Goal: Task Accomplishment & Management: Complete application form

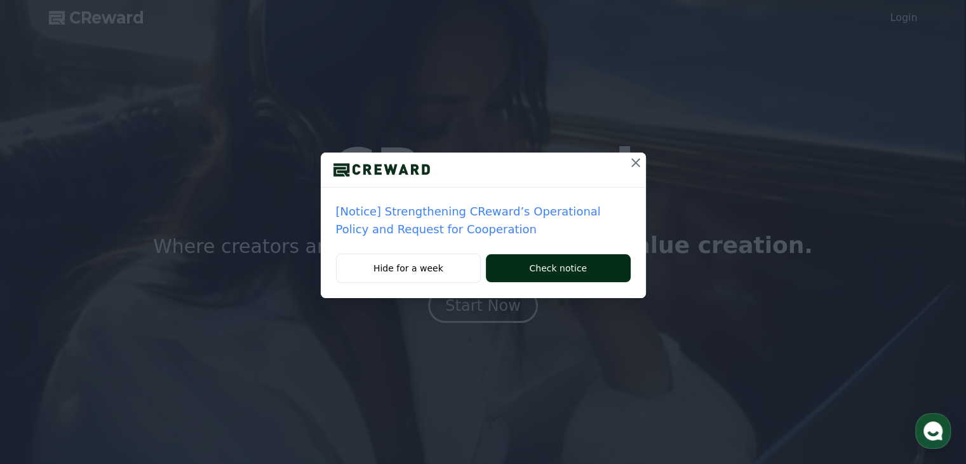
click at [519, 265] on button "Check notice" at bounding box center [558, 268] width 144 height 28
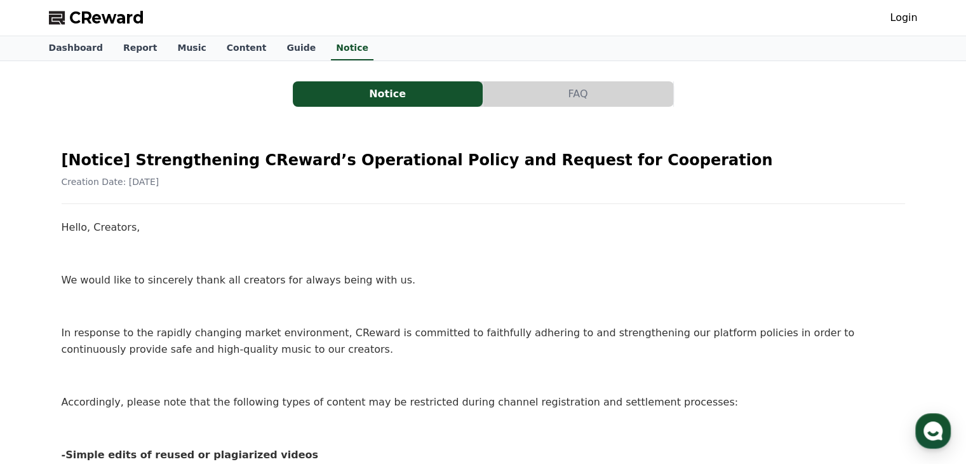
click at [559, 93] on button "FAQ" at bounding box center [578, 93] width 190 height 25
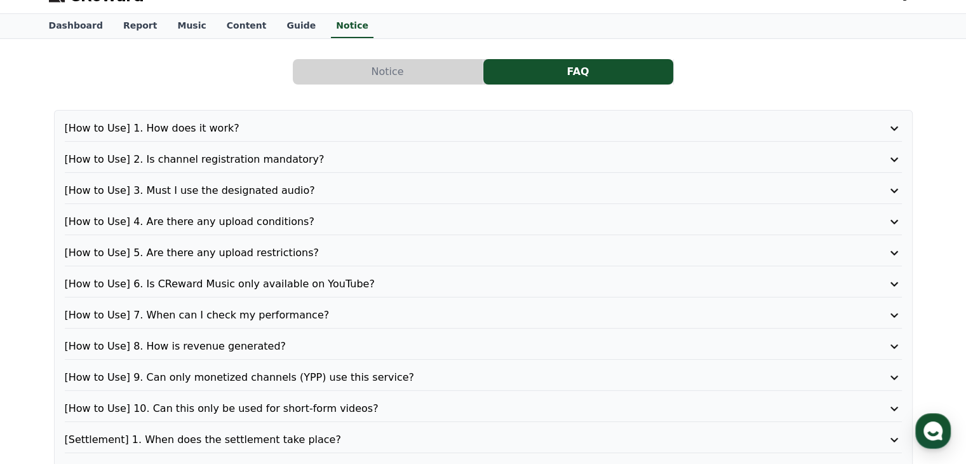
scroll to position [24, 0]
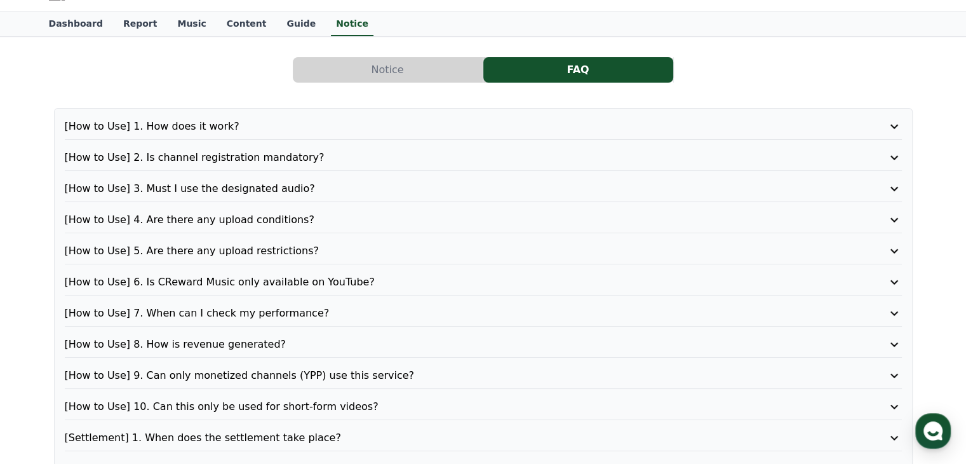
click at [439, 337] on p "[How to Use] 8. How is revenue generated?" at bounding box center [450, 344] width 770 height 15
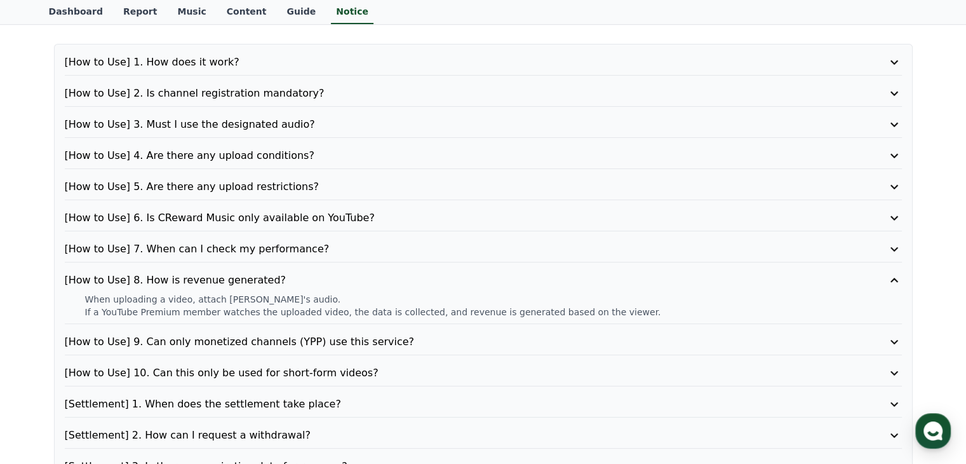
scroll to position [88, 0]
click at [432, 370] on p "[How to Use] 10. Can this only be used for short-form videos?" at bounding box center [450, 373] width 770 height 15
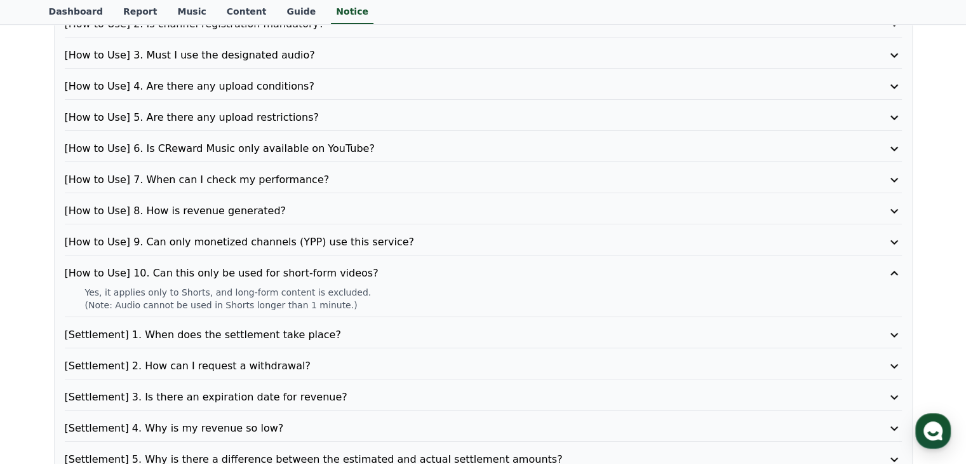
scroll to position [159, 0]
click at [398, 361] on p "[Settlement] 2. How can I request a withdrawal?" at bounding box center [450, 364] width 770 height 15
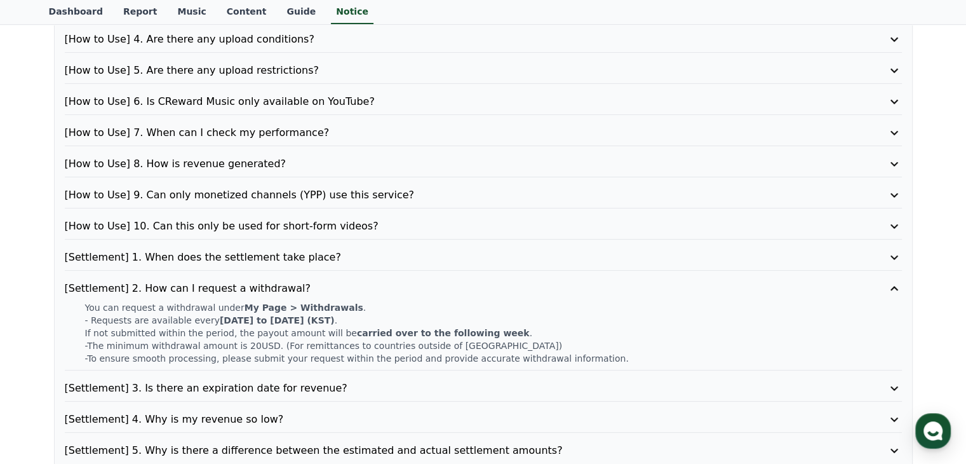
scroll to position [205, 0]
click at [599, 380] on p "[Settlement] 3. Is there an expiration date for revenue?" at bounding box center [450, 387] width 770 height 15
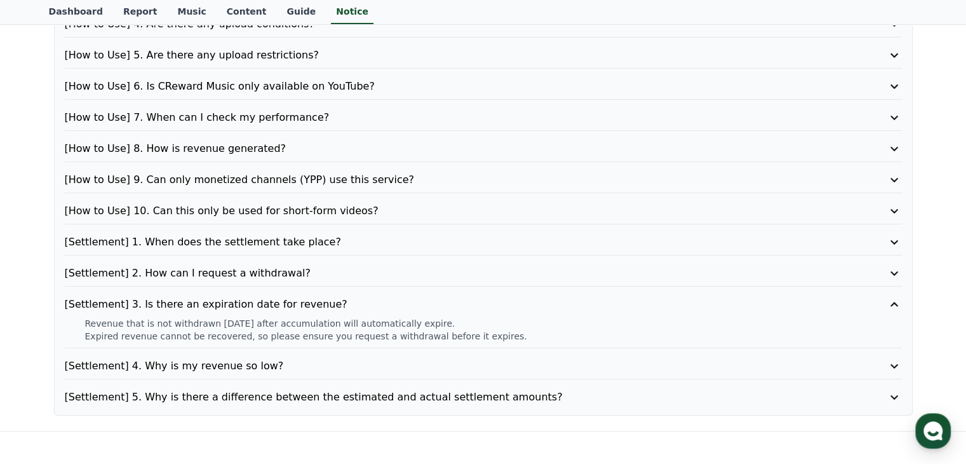
scroll to position [221, 0]
click at [594, 363] on p "[Settlement] 4. Why is my revenue so low?" at bounding box center [450, 364] width 770 height 15
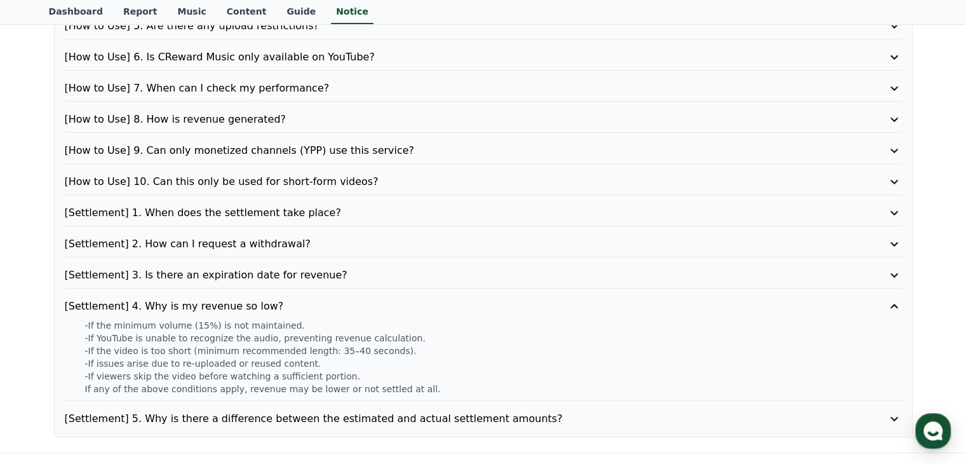
scroll to position [250, 0]
click at [573, 410] on p "[Settlement] 5. Why is there a difference between the estimated and actual sett…" at bounding box center [450, 417] width 770 height 15
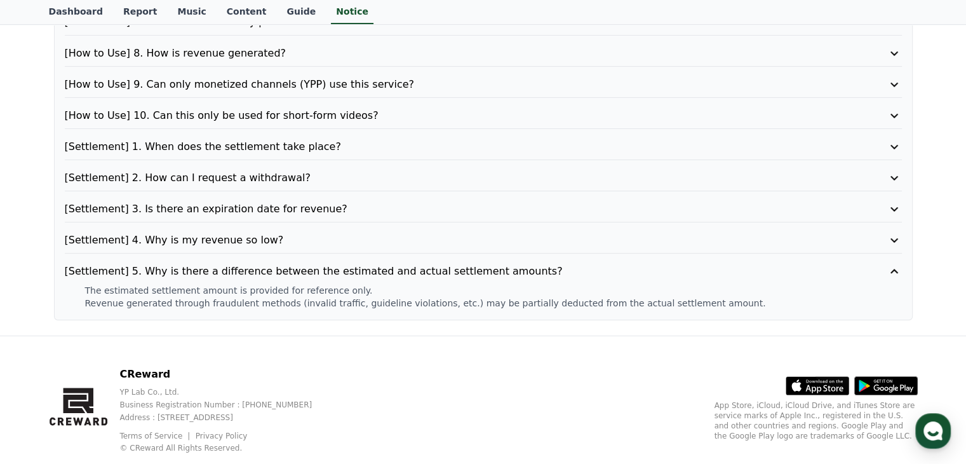
scroll to position [0, 0]
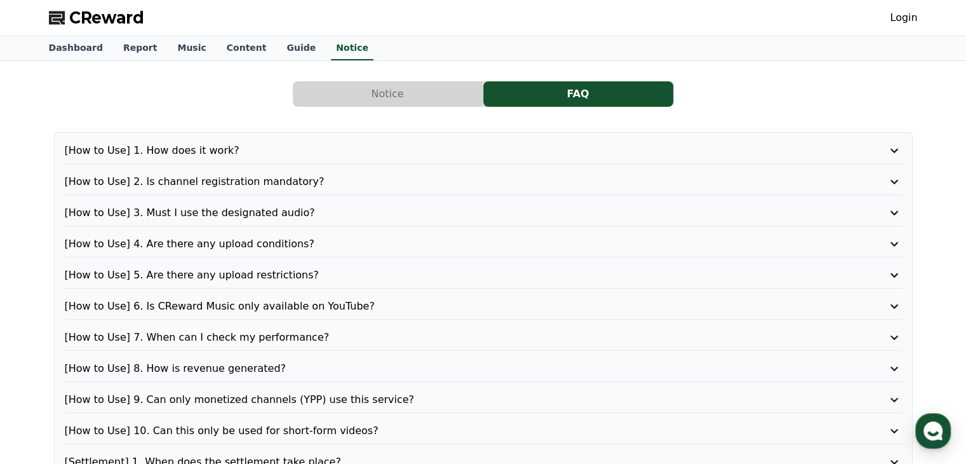
click at [897, 15] on link "Login" at bounding box center [903, 17] width 27 height 15
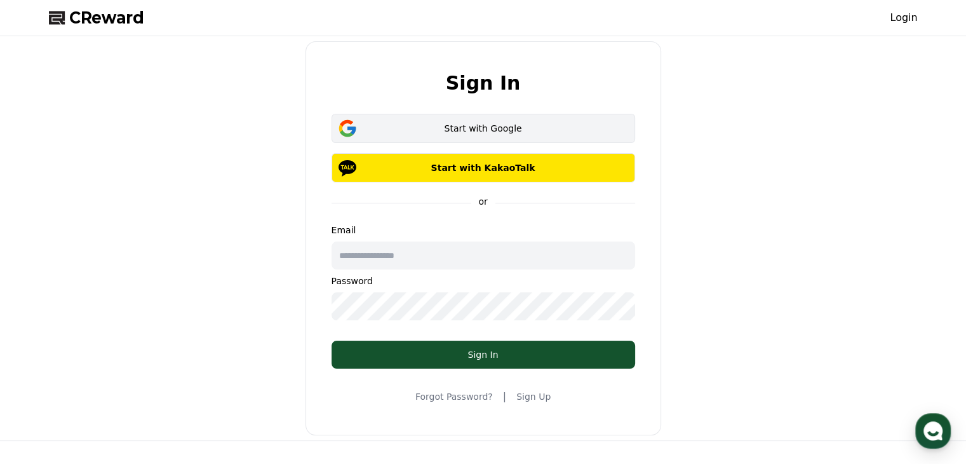
click at [521, 126] on div "Start with Google" at bounding box center [483, 128] width 267 height 13
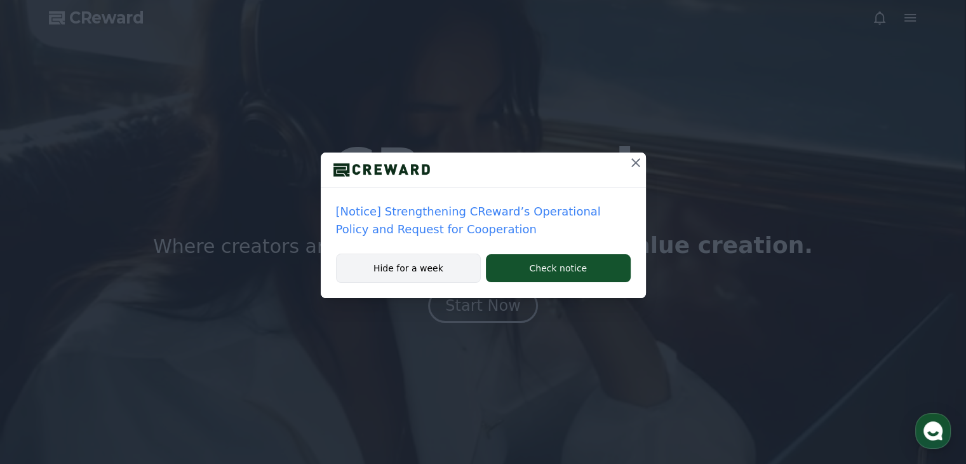
click at [427, 271] on button "Hide for a week" at bounding box center [408, 267] width 145 height 29
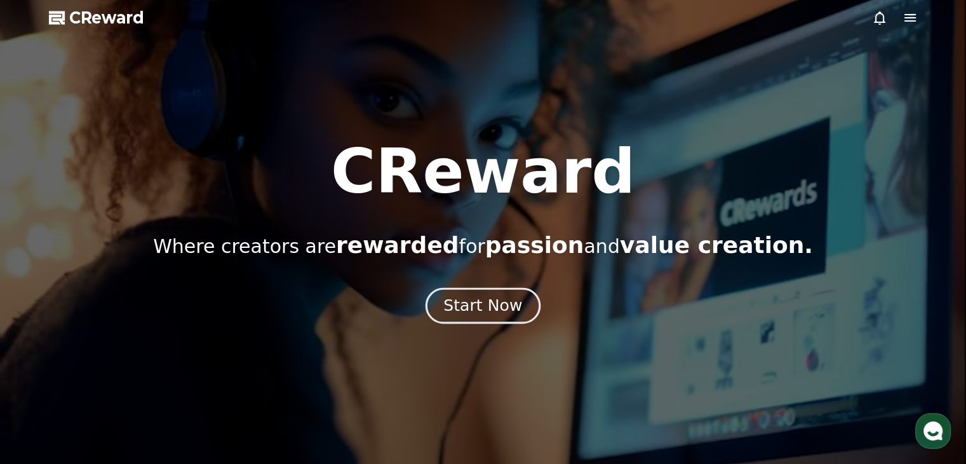
click at [464, 304] on div "Start Now" at bounding box center [482, 306] width 79 height 22
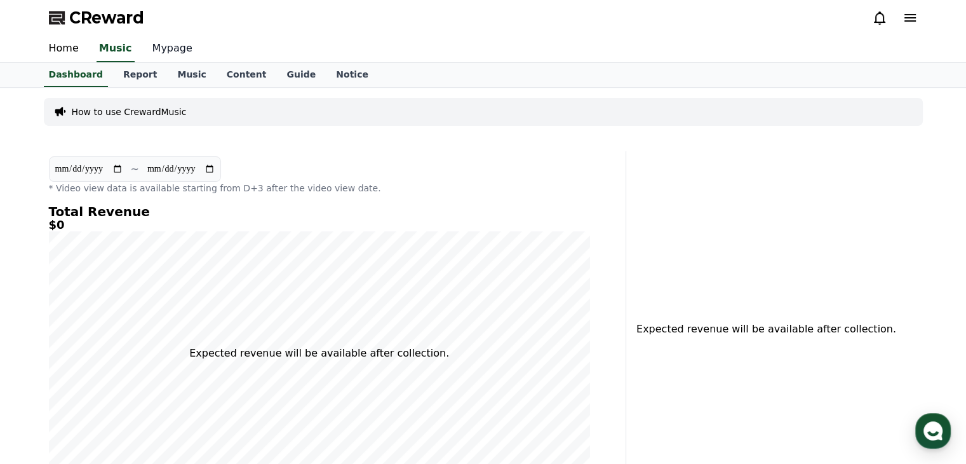
click at [155, 53] on link "Mypage" at bounding box center [172, 49] width 60 height 27
select select "**********"
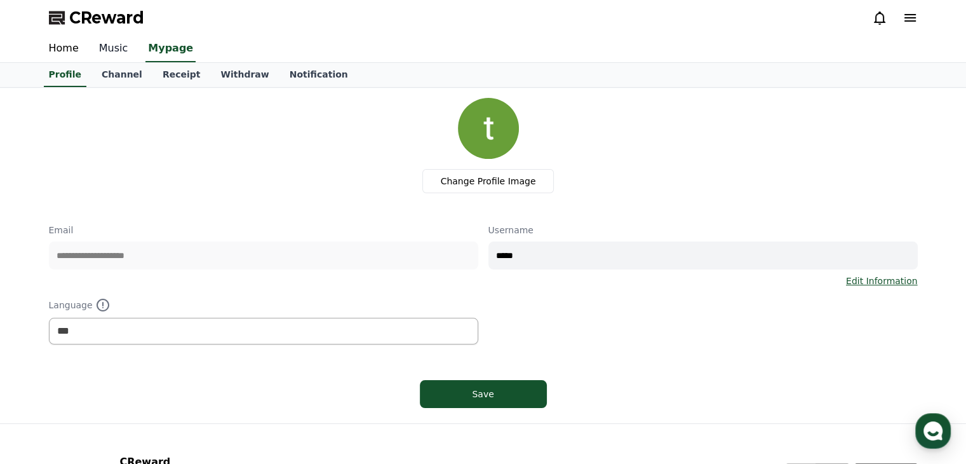
click at [109, 46] on link "Music" at bounding box center [114, 49] width 50 height 27
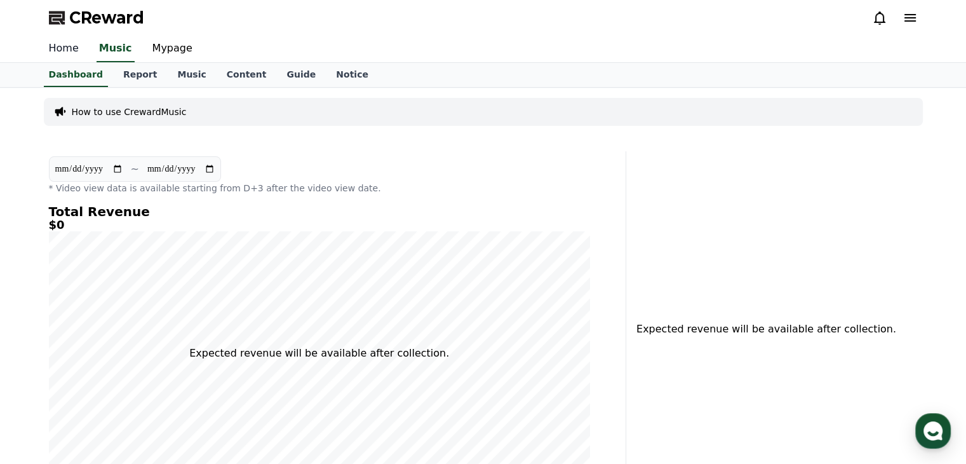
click at [39, 44] on link "Home" at bounding box center [64, 49] width 50 height 27
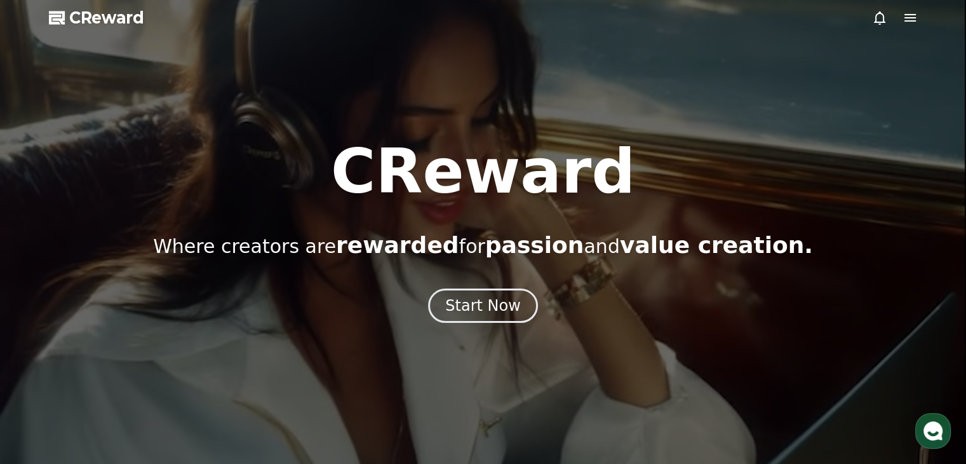
click at [907, 20] on icon at bounding box center [909, 17] width 15 height 15
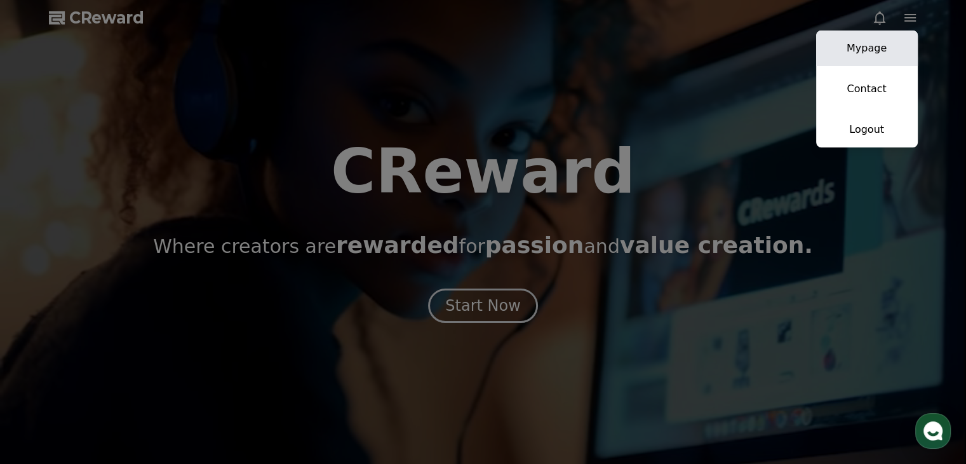
click at [867, 47] on link "Mypage" at bounding box center [867, 48] width 102 height 36
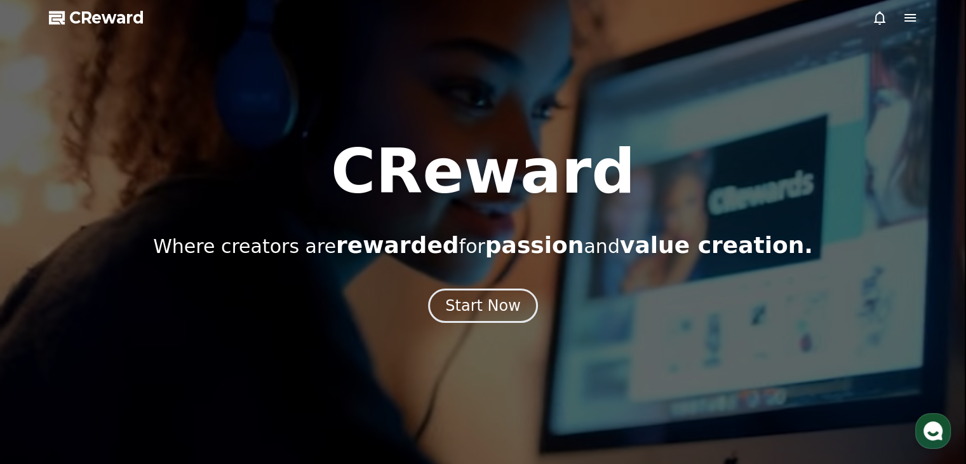
select select "**********"
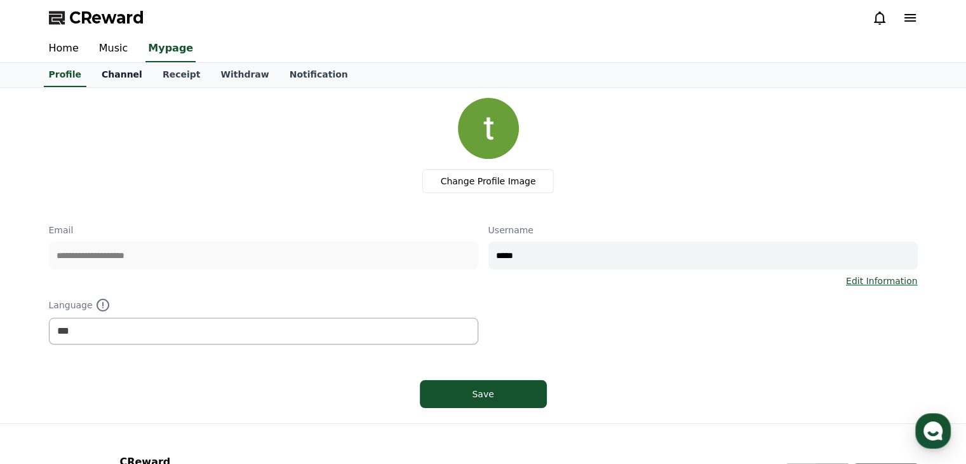
click at [118, 75] on link "Channel" at bounding box center [121, 75] width 61 height 24
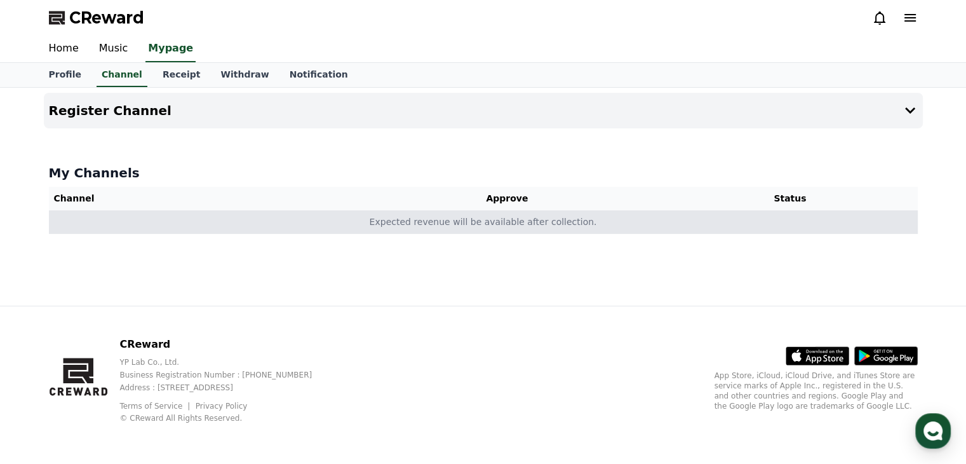
click at [522, 224] on td "Expected revenue will be available after collection." at bounding box center [483, 221] width 869 height 23
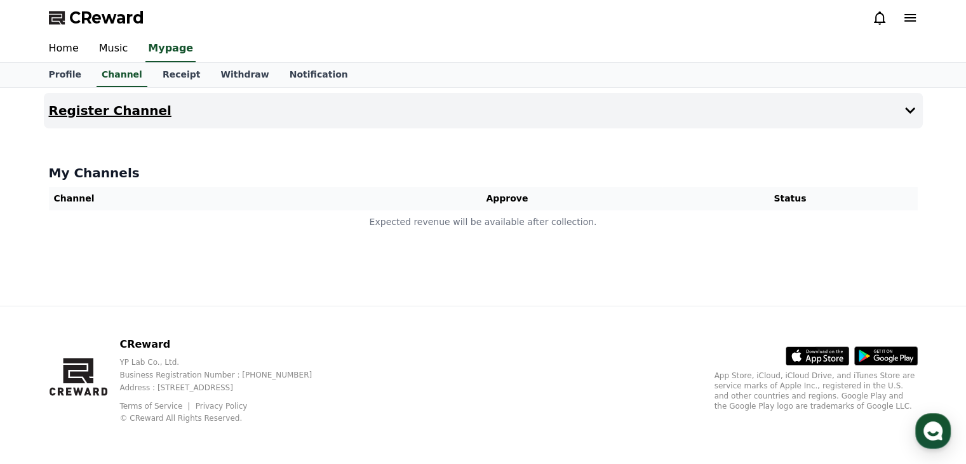
click at [596, 120] on button "Register Channel" at bounding box center [483, 111] width 879 height 36
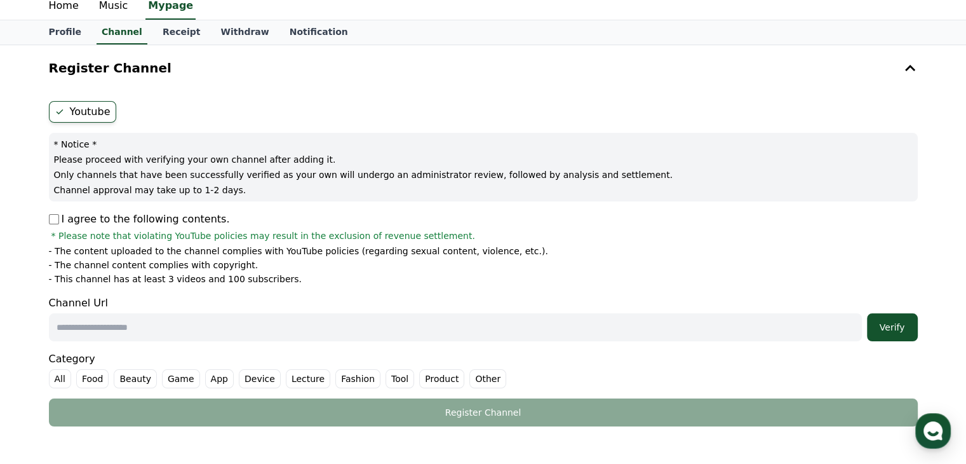
scroll to position [51, 0]
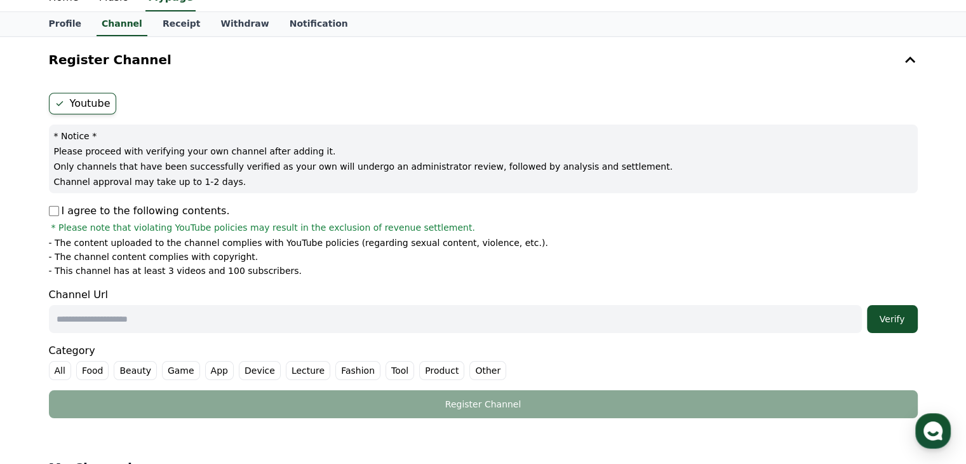
click at [496, 318] on input "text" at bounding box center [455, 319] width 813 height 28
paste input "**********"
type input "**********"
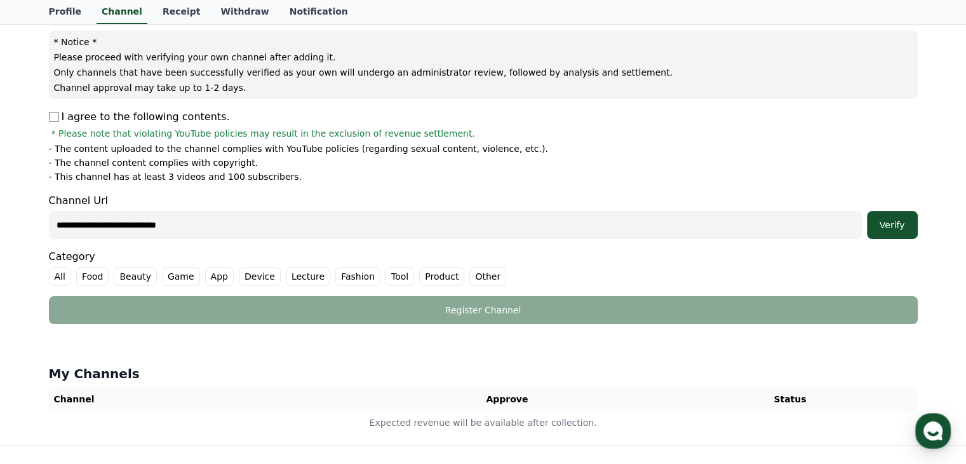
scroll to position [145, 0]
click at [884, 224] on div "Verify" at bounding box center [892, 224] width 41 height 13
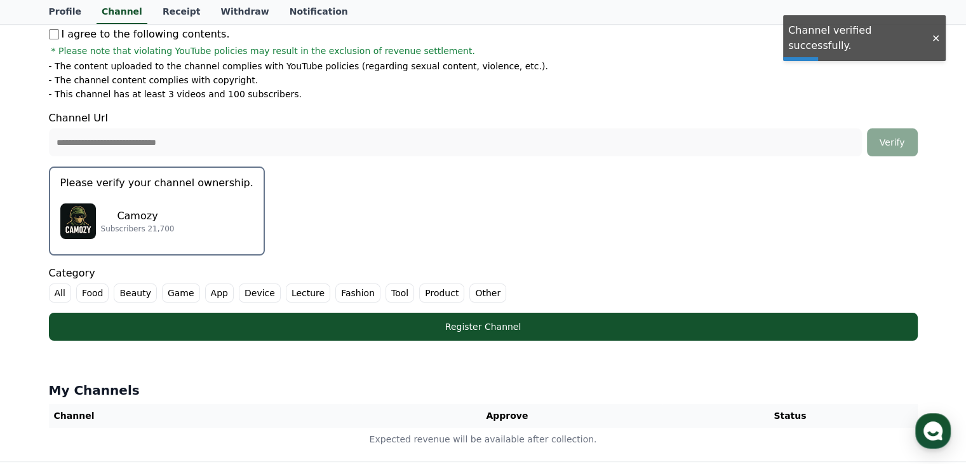
scroll to position [229, 0]
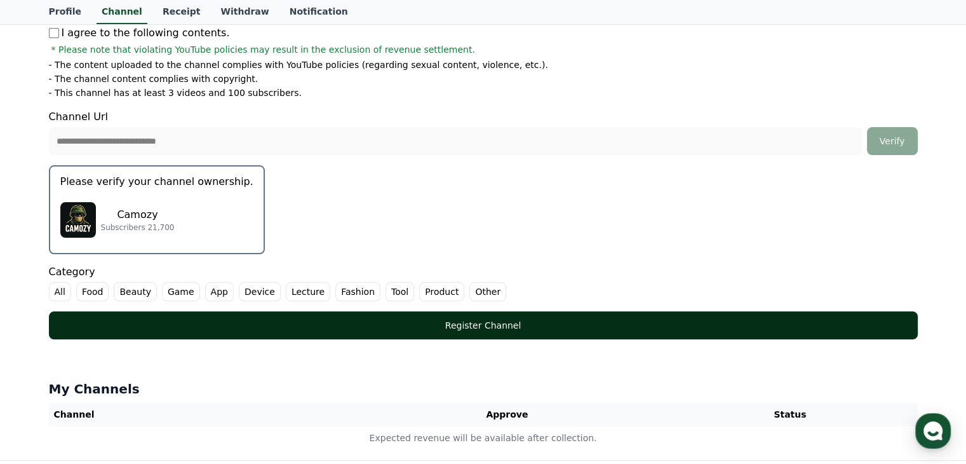
click at [465, 330] on button "Register Channel" at bounding box center [483, 325] width 869 height 28
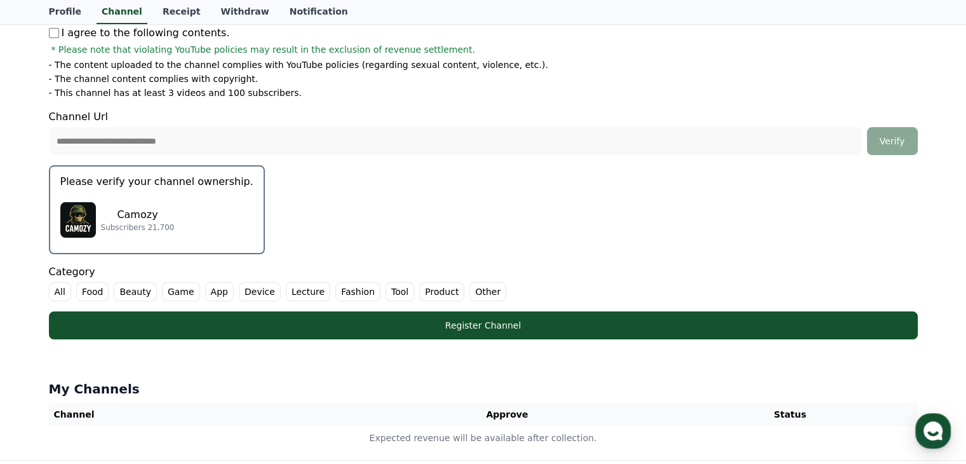
click at [178, 290] on label "Game" at bounding box center [181, 291] width 38 height 19
click at [484, 291] on label "Other" at bounding box center [502, 291] width 37 height 19
click at [484, 291] on label "Other" at bounding box center [510, 291] width 52 height 19
click at [484, 290] on label "Other" at bounding box center [502, 291] width 37 height 19
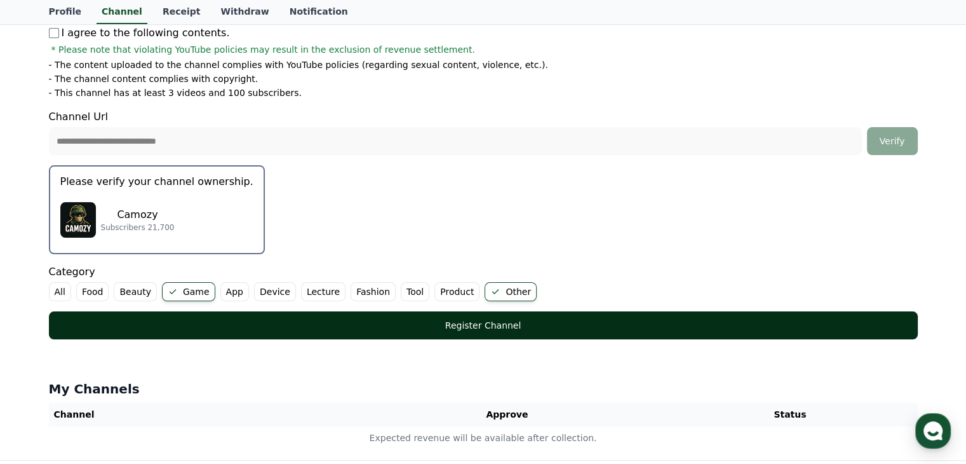
click at [371, 319] on div "Register Channel" at bounding box center [483, 325] width 818 height 13
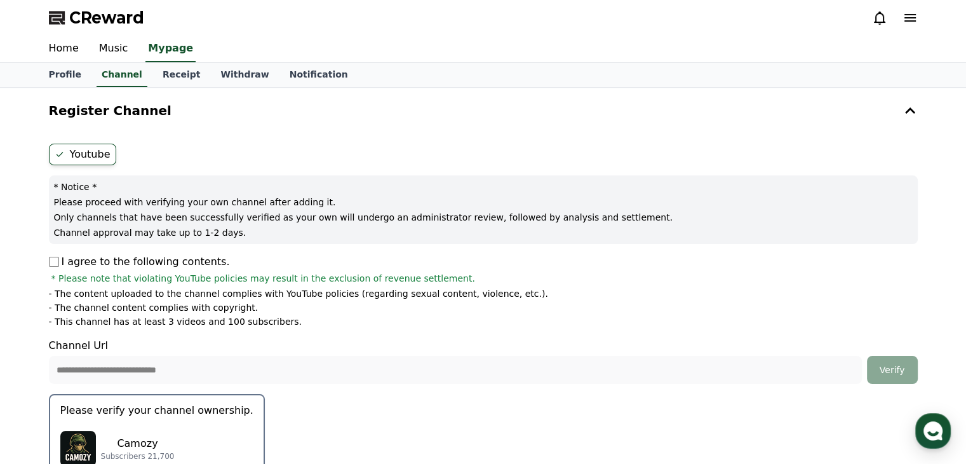
scroll to position [126, 0]
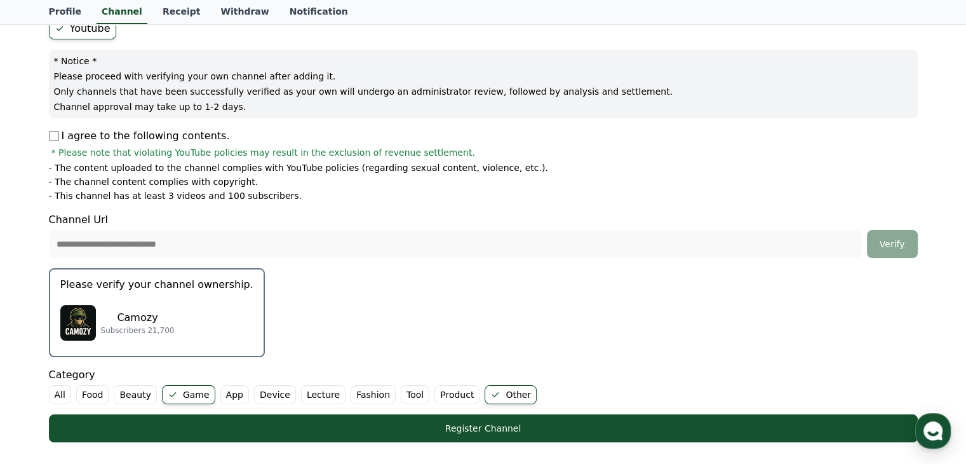
click at [187, 310] on div "Camozy Subscribers 21,700" at bounding box center [156, 322] width 193 height 51
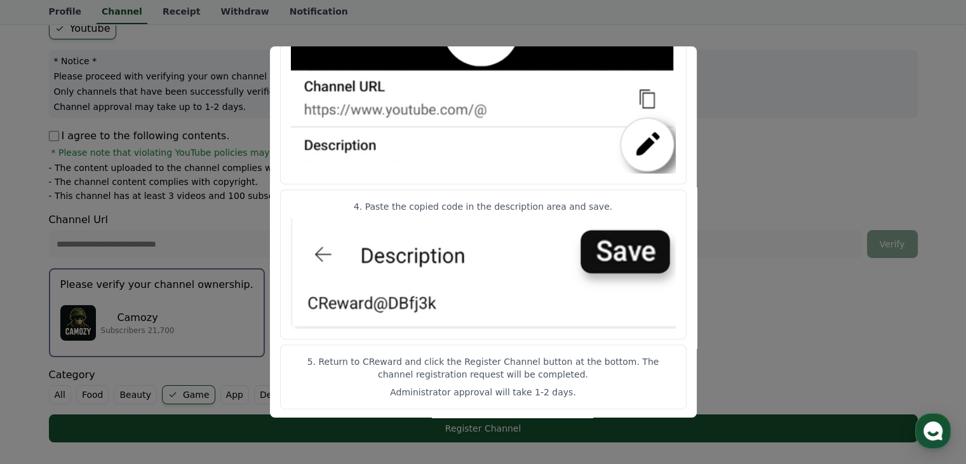
scroll to position [0, 0]
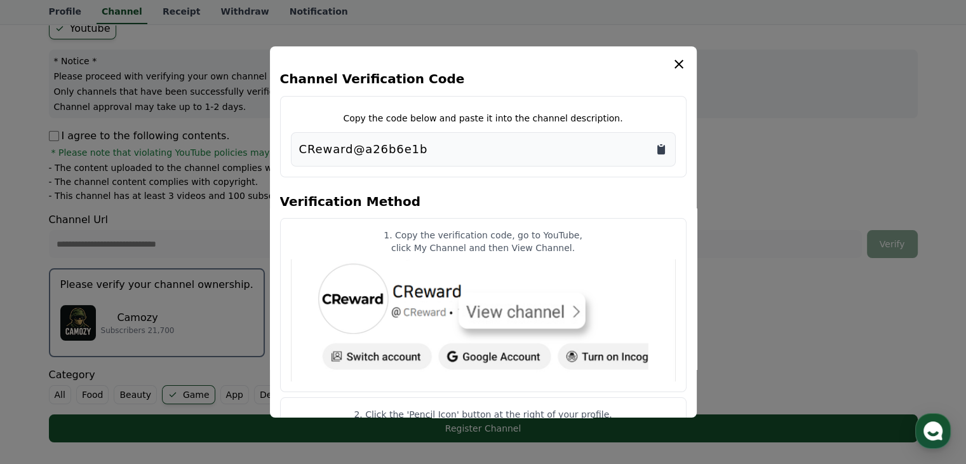
click at [660, 145] on icon "Copy to clipboard" at bounding box center [661, 149] width 13 height 13
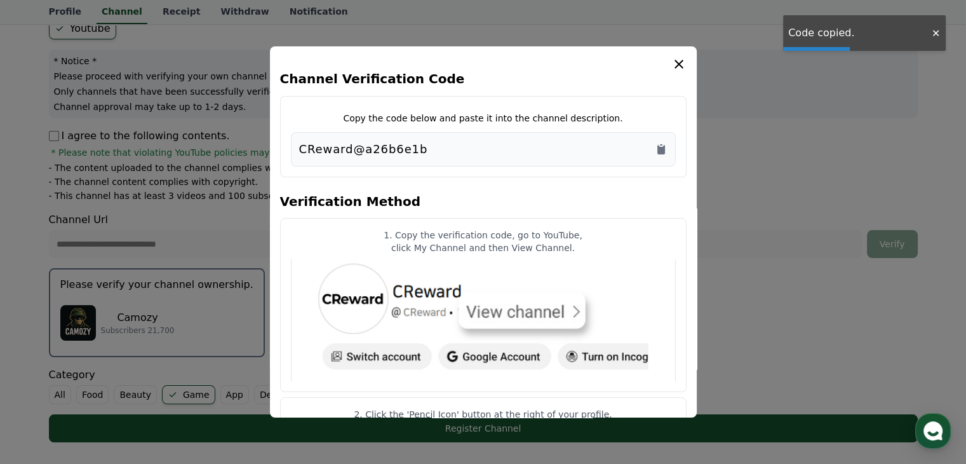
click at [679, 64] on icon "modal" at bounding box center [678, 64] width 9 height 9
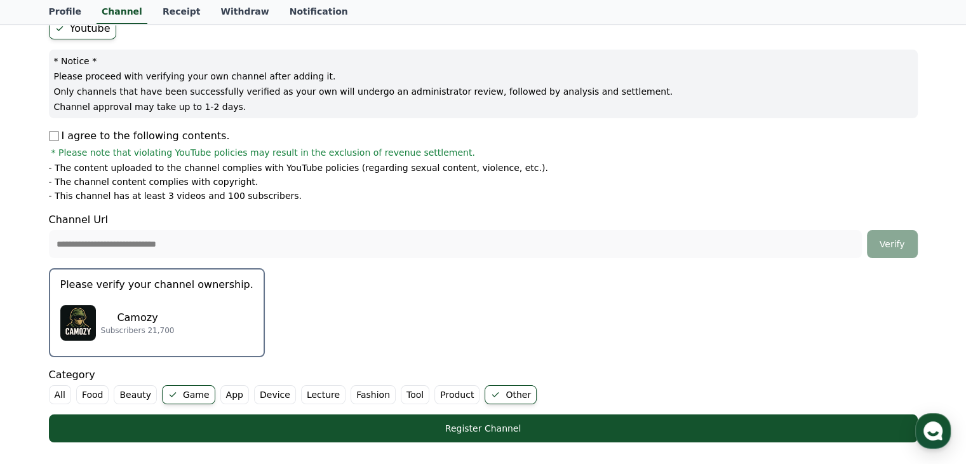
click at [147, 295] on button "Please verify your channel ownership. Camozy Subscribers 21,700" at bounding box center [157, 312] width 216 height 89
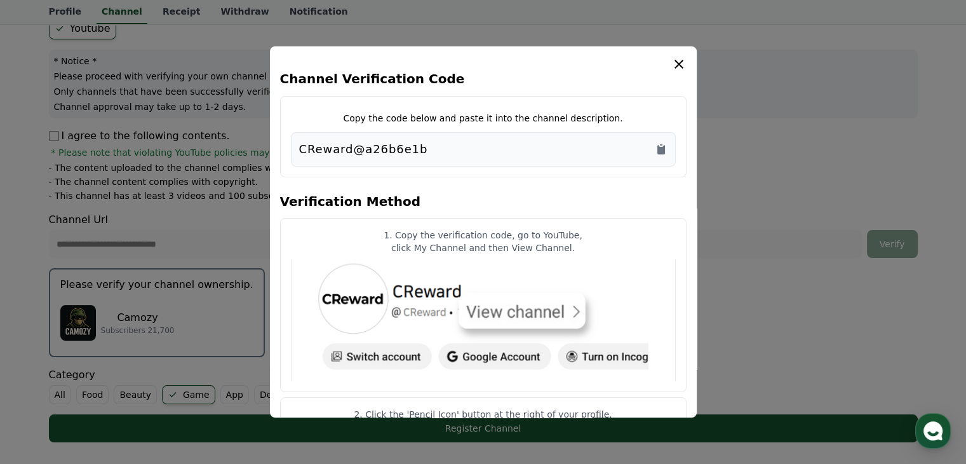
click at [683, 60] on icon "modal" at bounding box center [678, 64] width 15 height 15
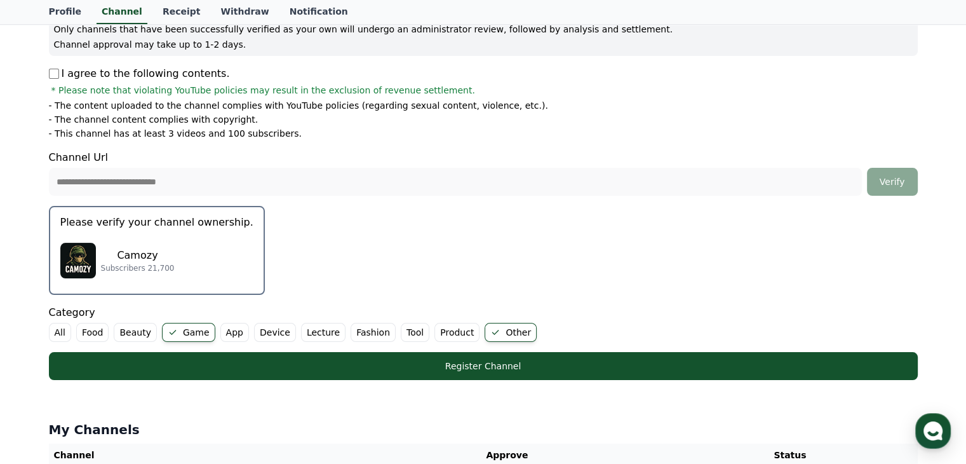
scroll to position [190, 0]
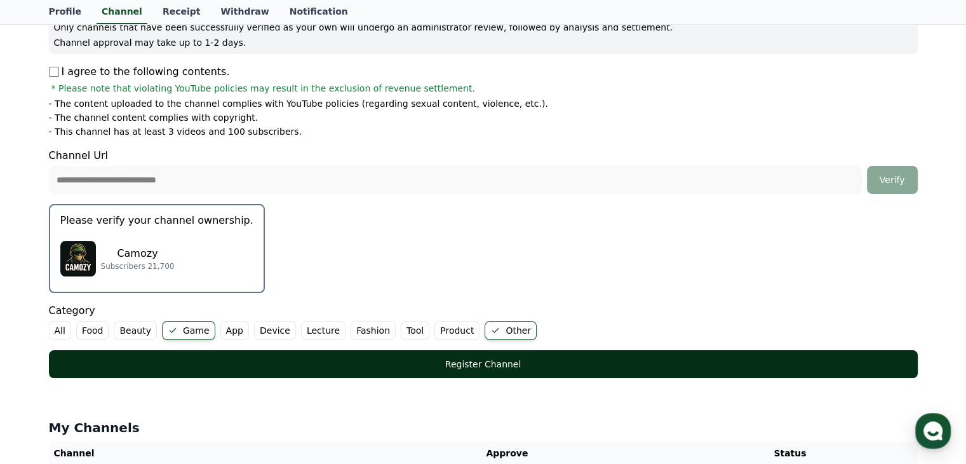
click at [477, 357] on div "Register Channel" at bounding box center [483, 363] width 818 height 13
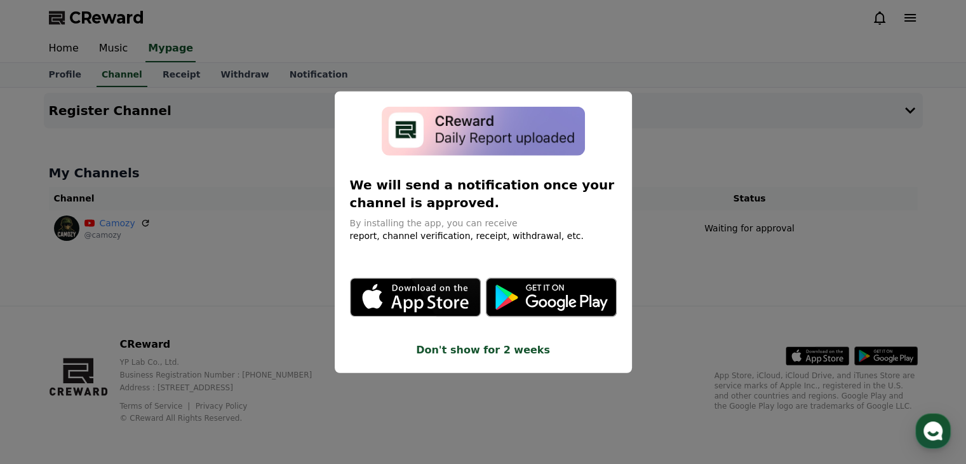
click at [514, 349] on button "Don't show for 2 weeks" at bounding box center [483, 349] width 267 height 15
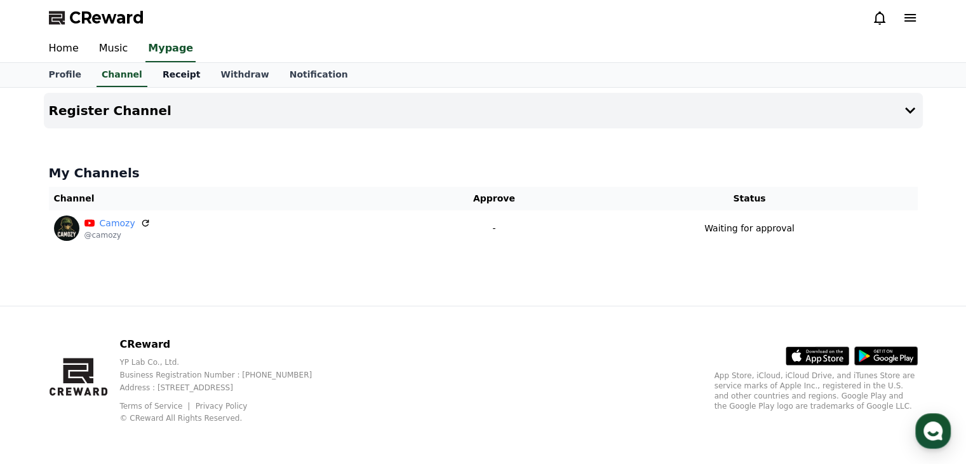
click at [161, 72] on link "Receipt" at bounding box center [181, 75] width 58 height 24
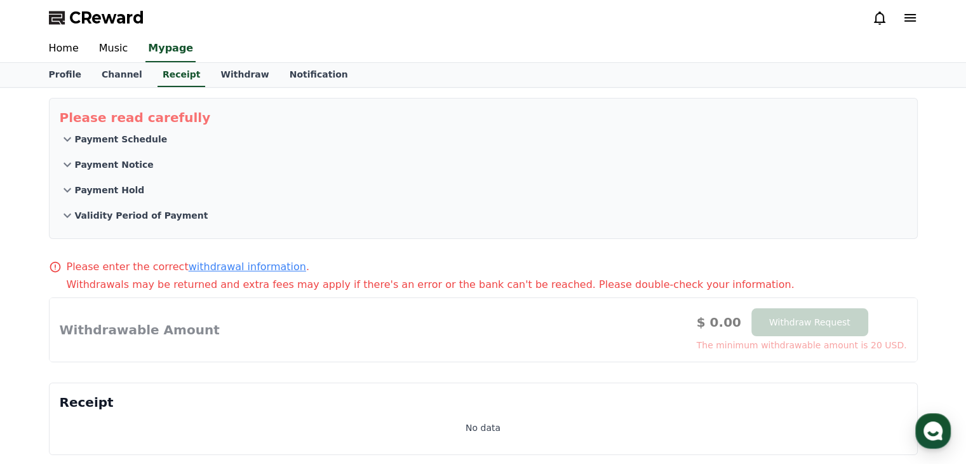
click at [122, 139] on p "Payment Schedule" at bounding box center [121, 139] width 93 height 13
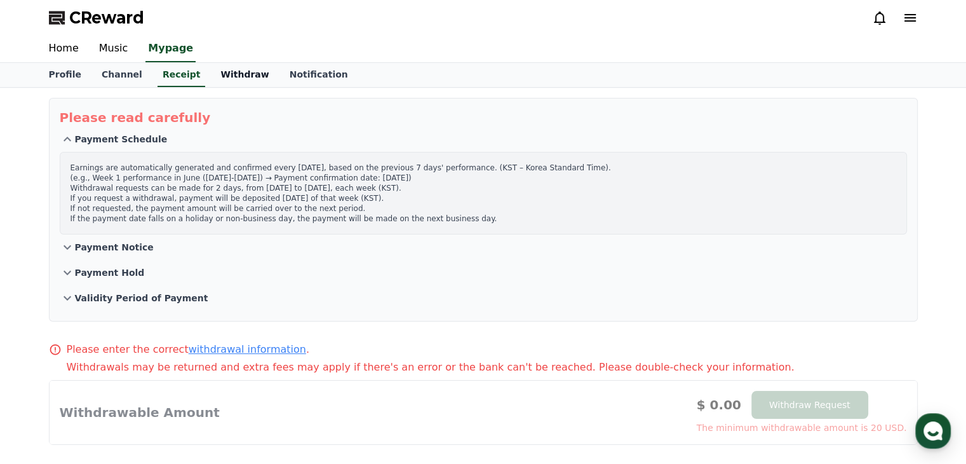
click at [225, 72] on link "Withdraw" at bounding box center [244, 75] width 69 height 24
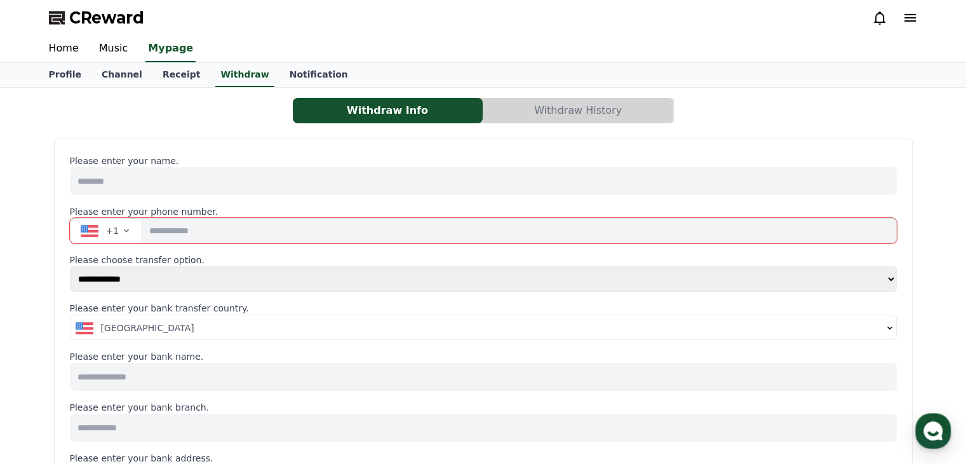
click at [123, 227] on icon "button" at bounding box center [126, 230] width 10 height 10
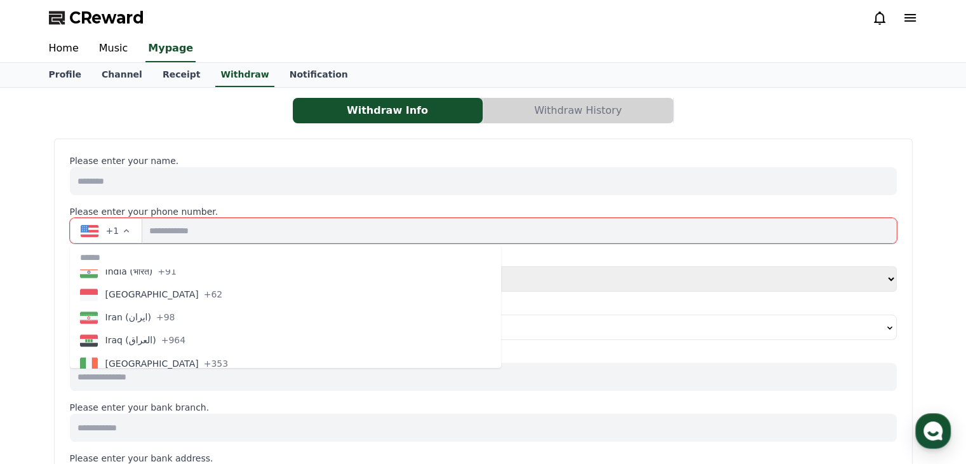
scroll to position [2289, 0]
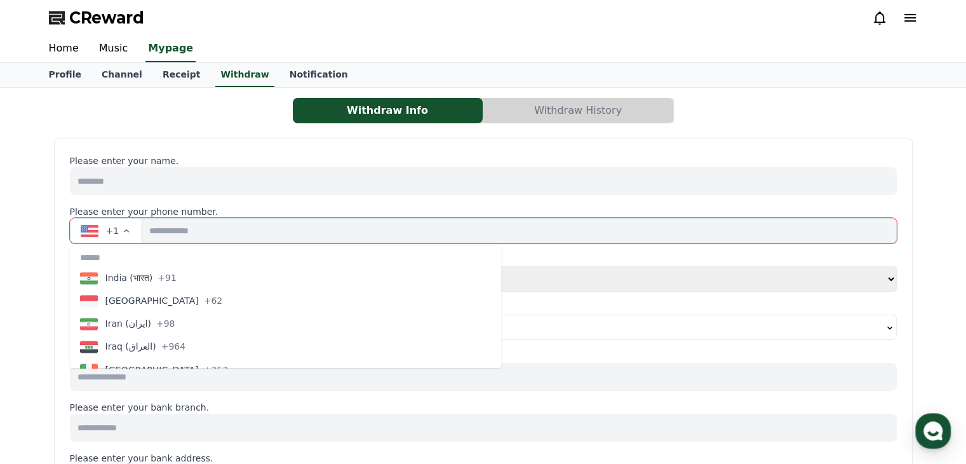
click at [165, 277] on span "+91" at bounding box center [166, 277] width 19 height 13
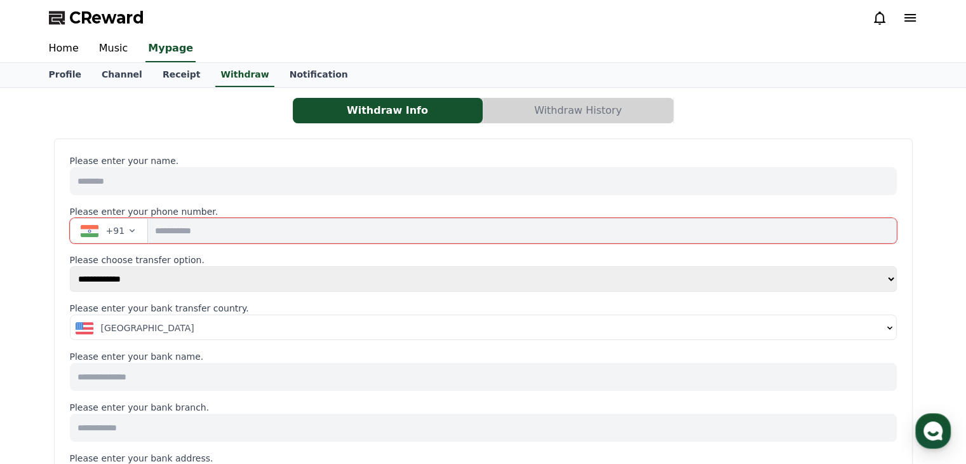
click at [219, 234] on input "tel" at bounding box center [522, 230] width 748 height 25
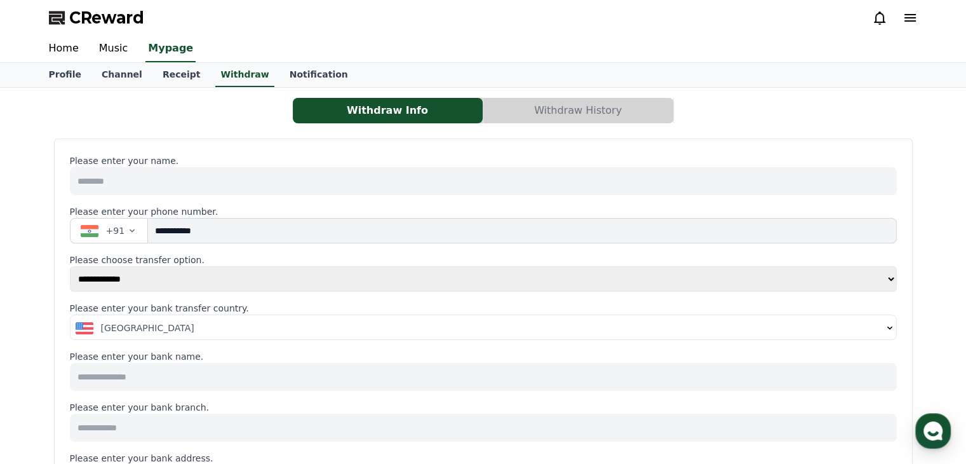
type input "**********"
click at [217, 323] on div "United States" at bounding box center [479, 327] width 806 height 13
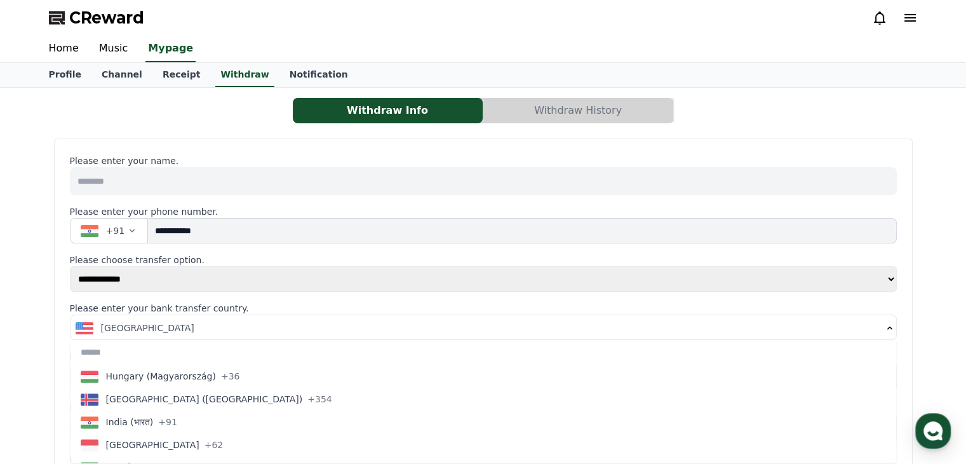
scroll to position [2240, 0]
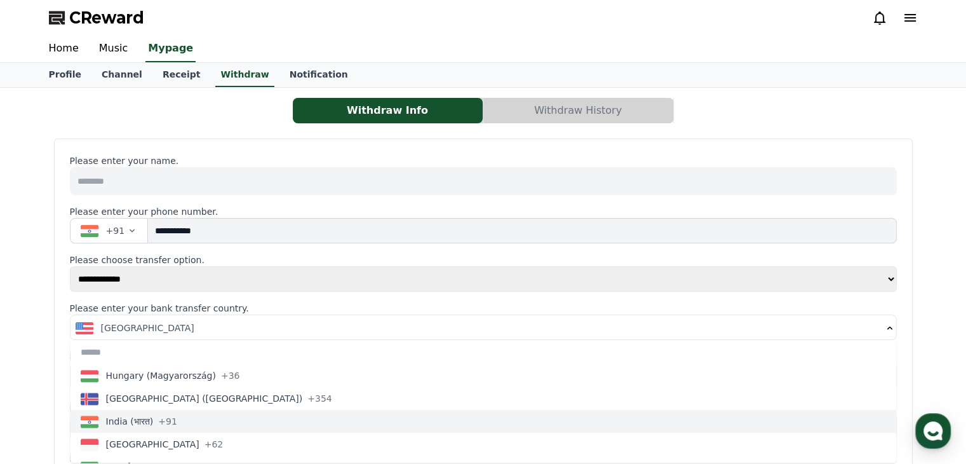
click at [218, 415] on button "India (भारत) +91" at bounding box center [482, 421] width 825 height 23
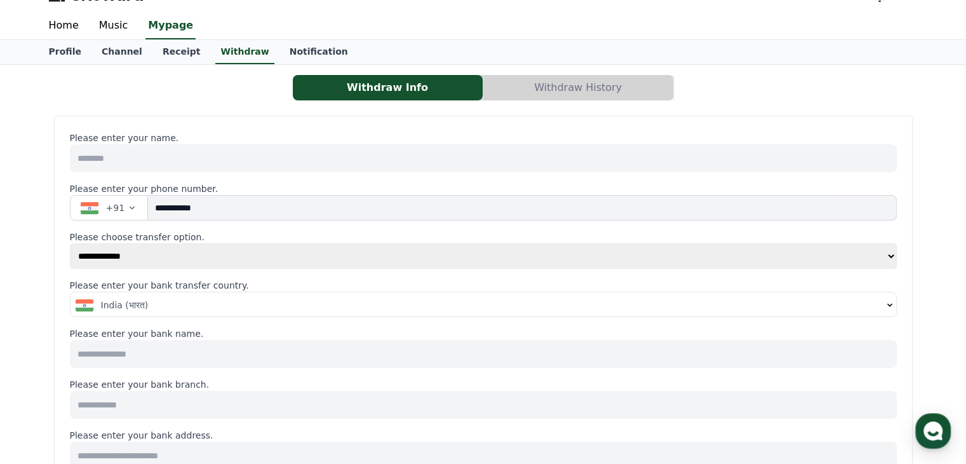
scroll to position [43, 0]
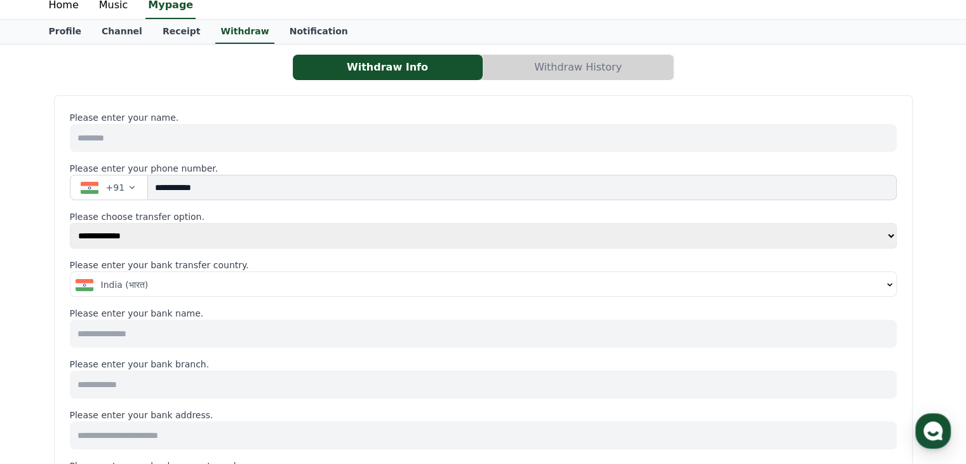
click at [439, 334] on input at bounding box center [483, 333] width 827 height 28
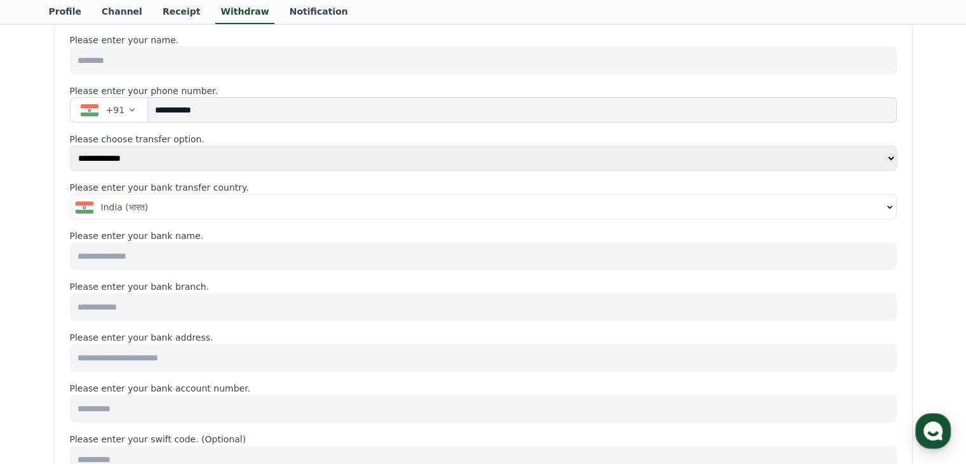
scroll to position [121, 0]
click at [304, 349] on input at bounding box center [483, 357] width 827 height 28
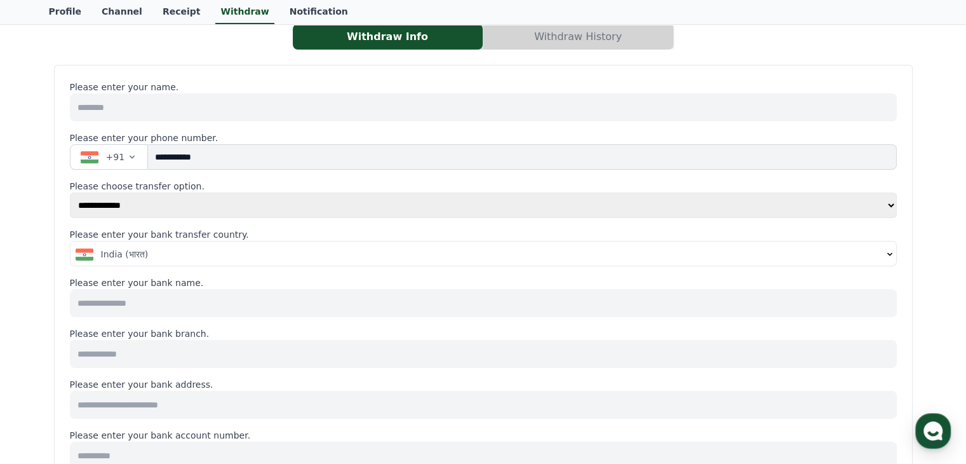
scroll to position [69, 0]
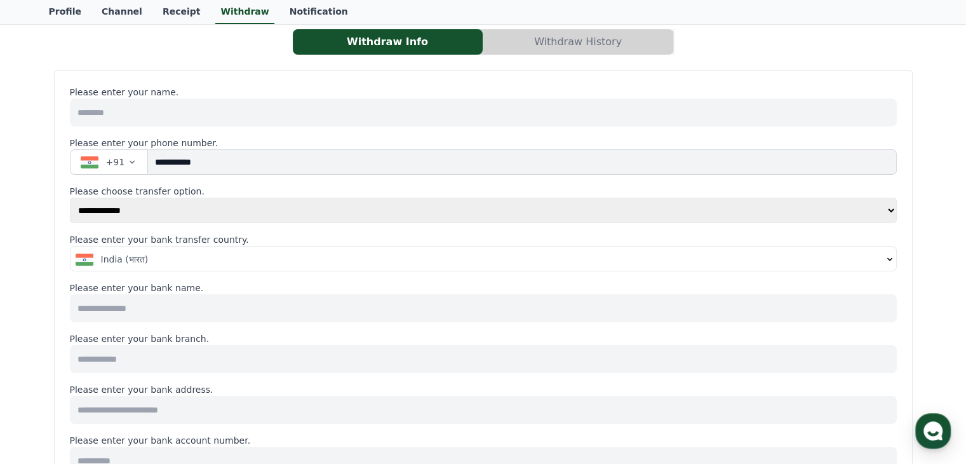
click at [195, 305] on input at bounding box center [483, 308] width 827 height 28
type input "**********"
click at [206, 359] on input at bounding box center [483, 359] width 827 height 28
type input "*"
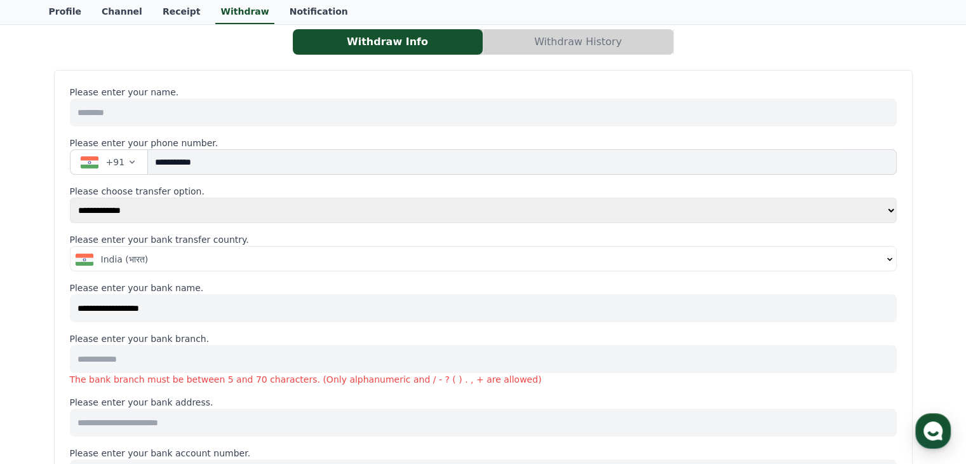
paste input "**********"
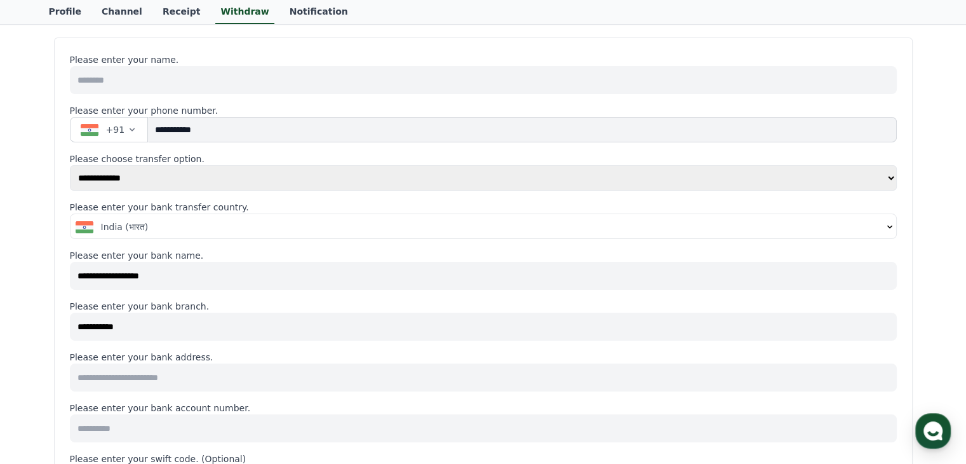
scroll to position [108, 0]
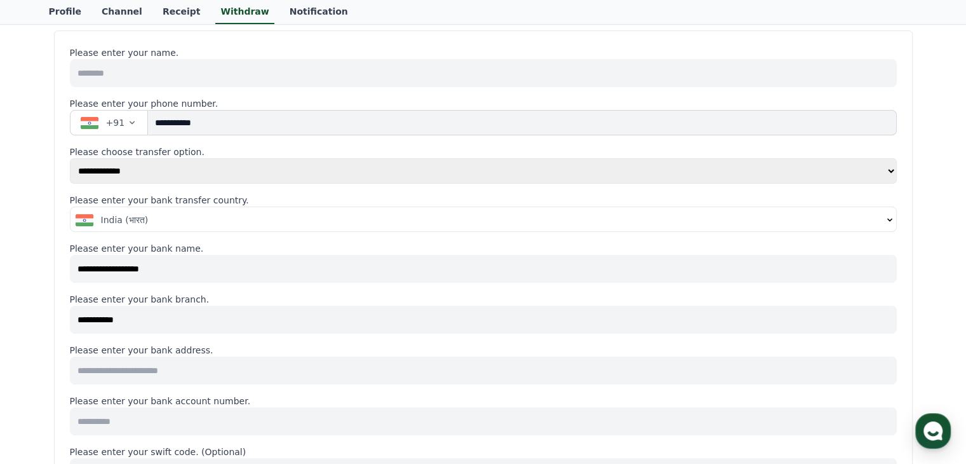
type input "**********"
click at [226, 374] on input at bounding box center [483, 370] width 827 height 28
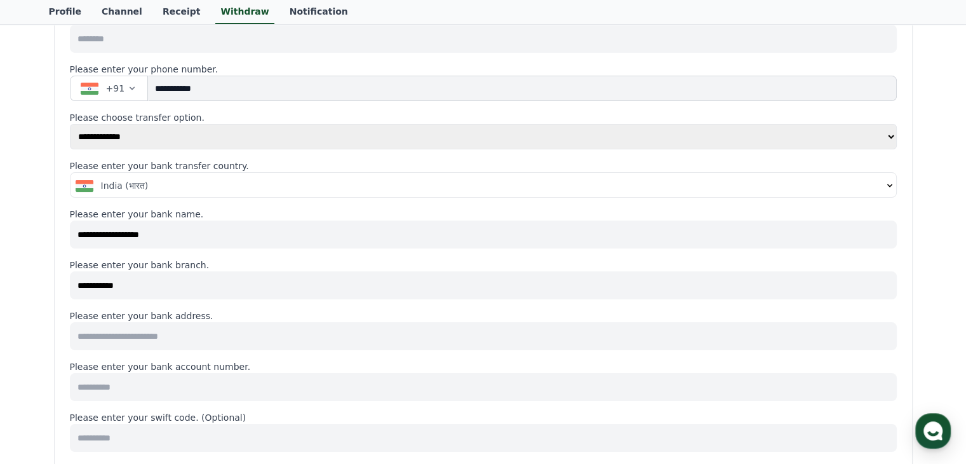
scroll to position [143, 0]
type input "**********"
click at [253, 386] on input at bounding box center [483, 386] width 827 height 28
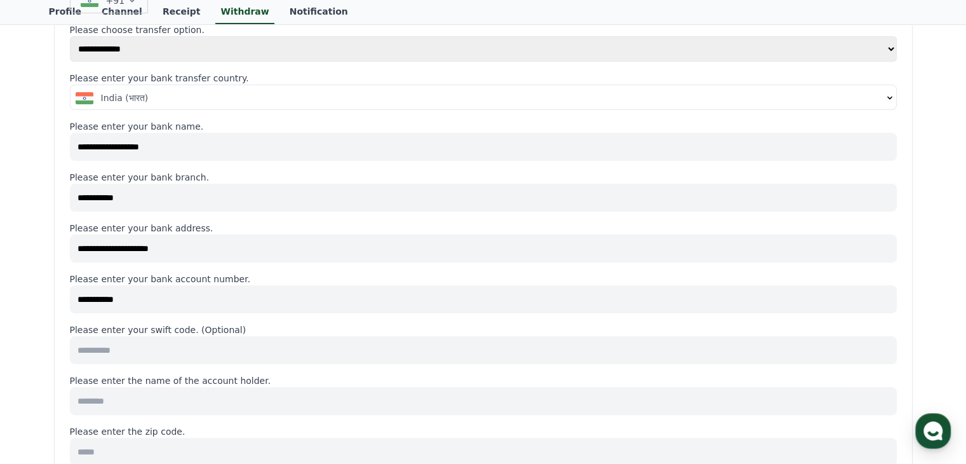
scroll to position [232, 0]
type input "**********"
click at [246, 350] on input at bounding box center [483, 348] width 827 height 28
paste input "********"
type input "********"
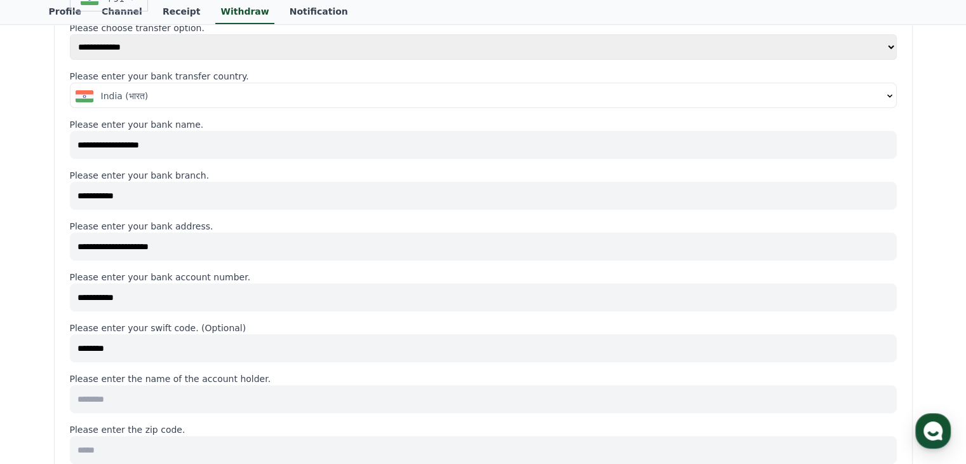
click at [248, 393] on input at bounding box center [483, 399] width 827 height 28
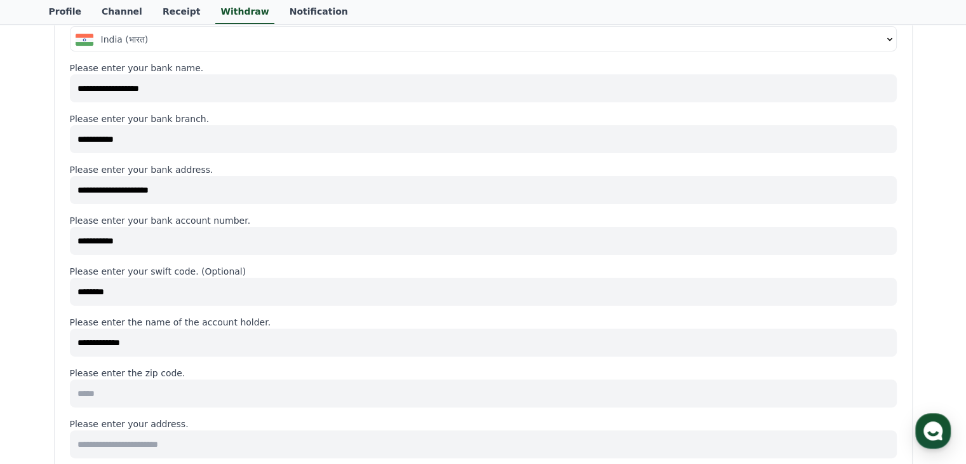
scroll to position [300, 0]
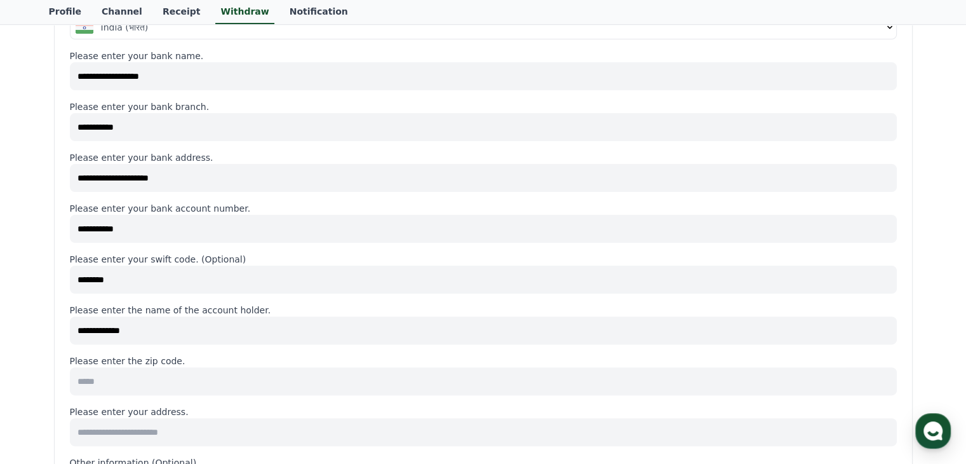
type input "**********"
click at [200, 379] on input at bounding box center [483, 381] width 827 height 28
type input "******"
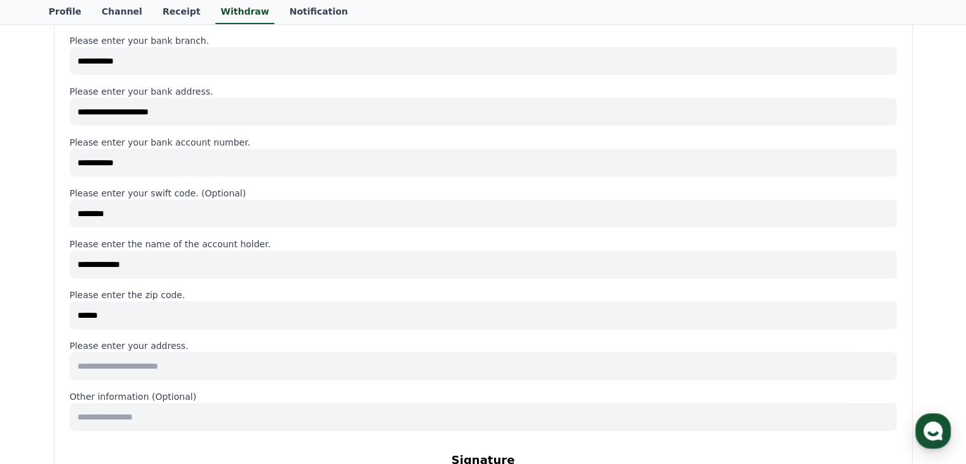
scroll to position [367, 0]
click at [239, 366] on input at bounding box center [483, 365] width 827 height 28
type input "**********"
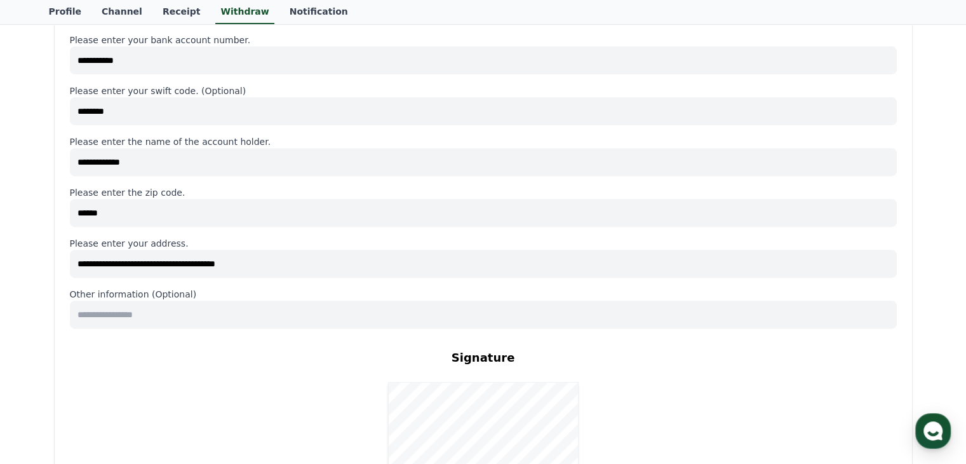
scroll to position [476, 0]
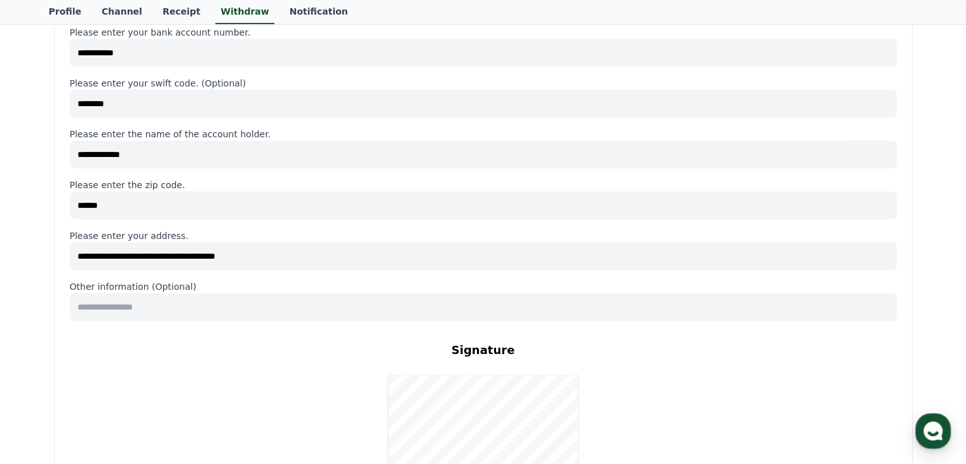
click at [292, 318] on input at bounding box center [483, 307] width 827 height 28
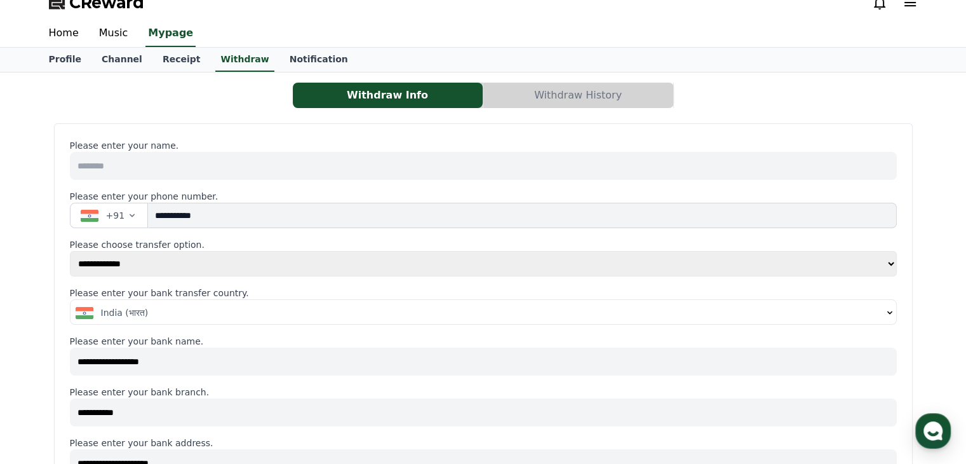
scroll to position [0, 0]
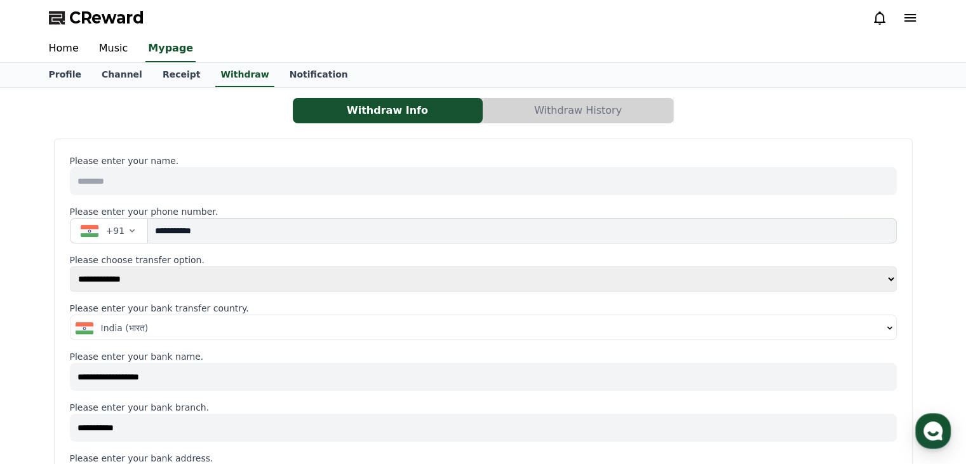
click at [295, 184] on input at bounding box center [483, 181] width 827 height 28
type input "**********"
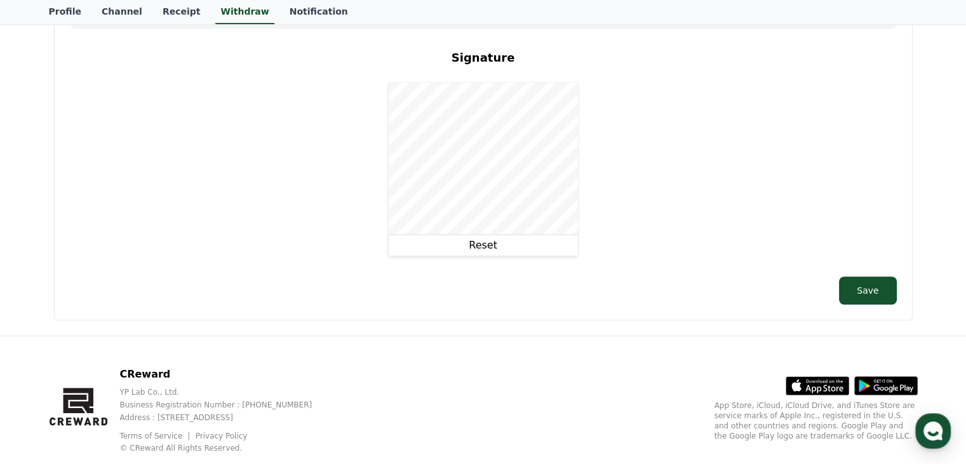
scroll to position [797, 0]
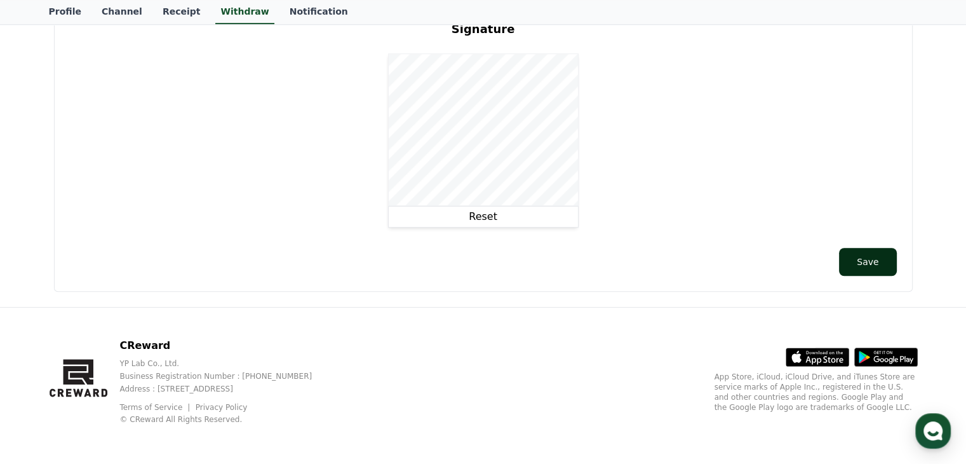
click at [879, 258] on button "Save" at bounding box center [867, 262] width 57 height 28
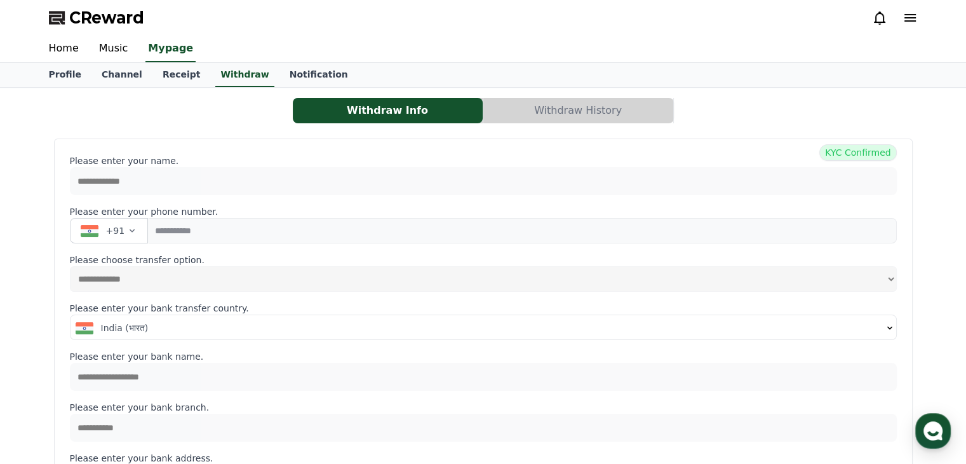
click at [595, 112] on button "Withdraw History" at bounding box center [578, 110] width 190 height 25
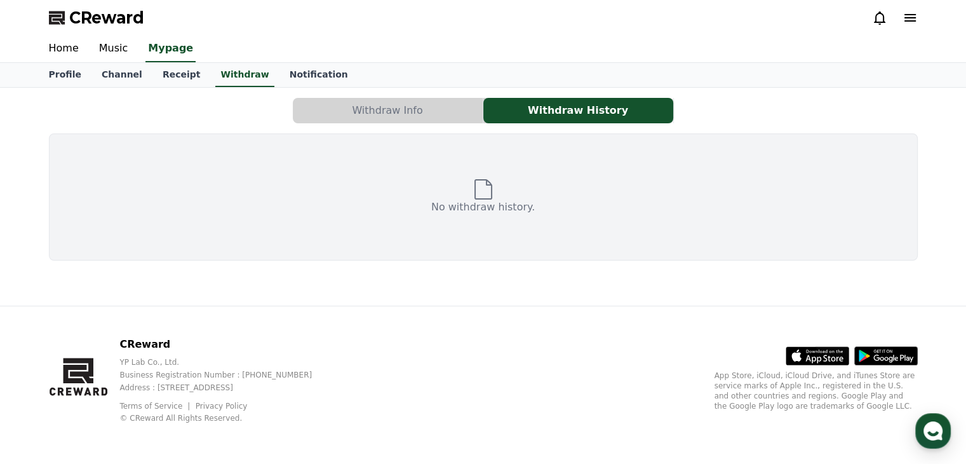
click at [404, 105] on button "Withdraw Info" at bounding box center [388, 110] width 190 height 25
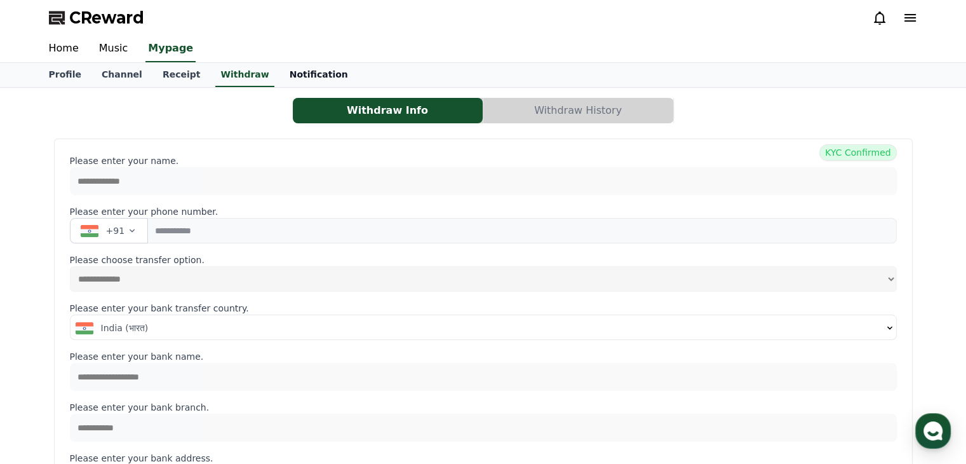
click at [282, 74] on link "Notification" at bounding box center [318, 75] width 79 height 24
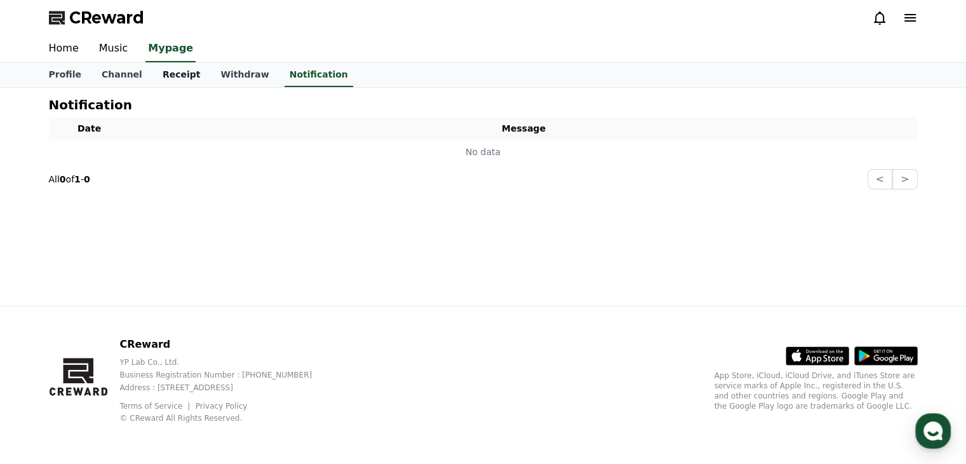
click at [177, 74] on link "Receipt" at bounding box center [181, 75] width 58 height 24
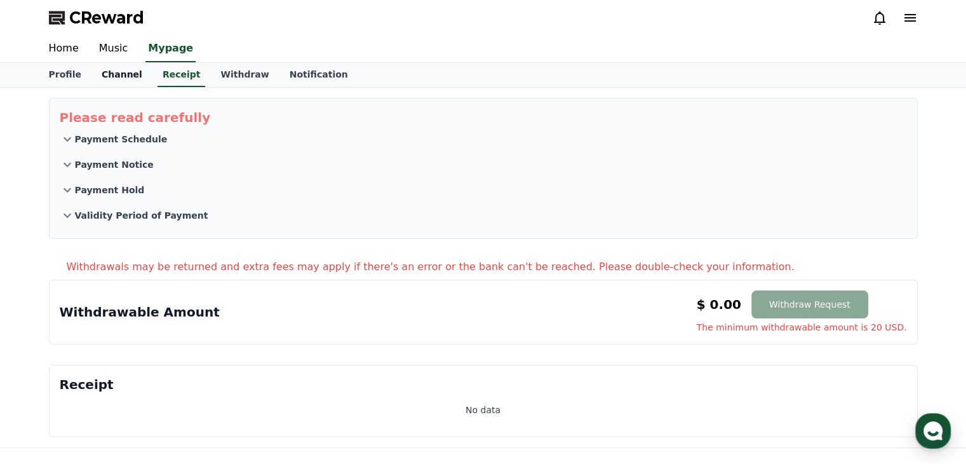
click at [95, 76] on link "Channel" at bounding box center [121, 75] width 61 height 24
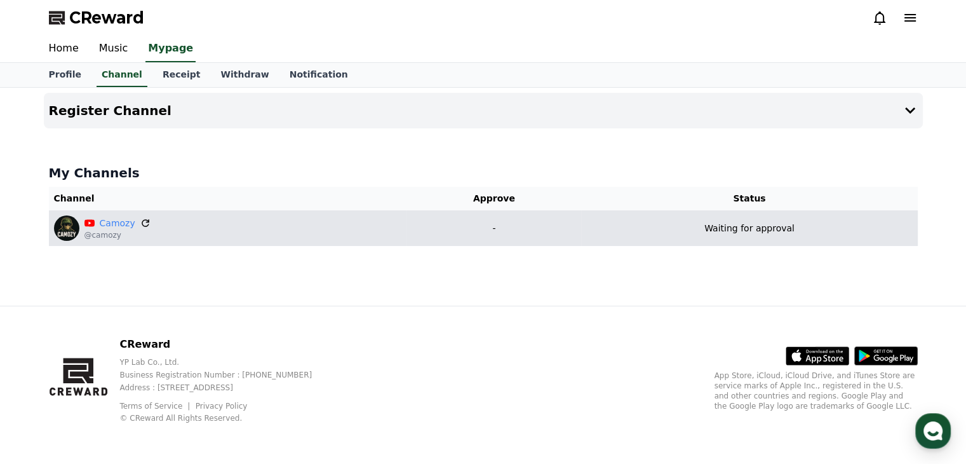
click at [140, 224] on icon at bounding box center [145, 222] width 11 height 11
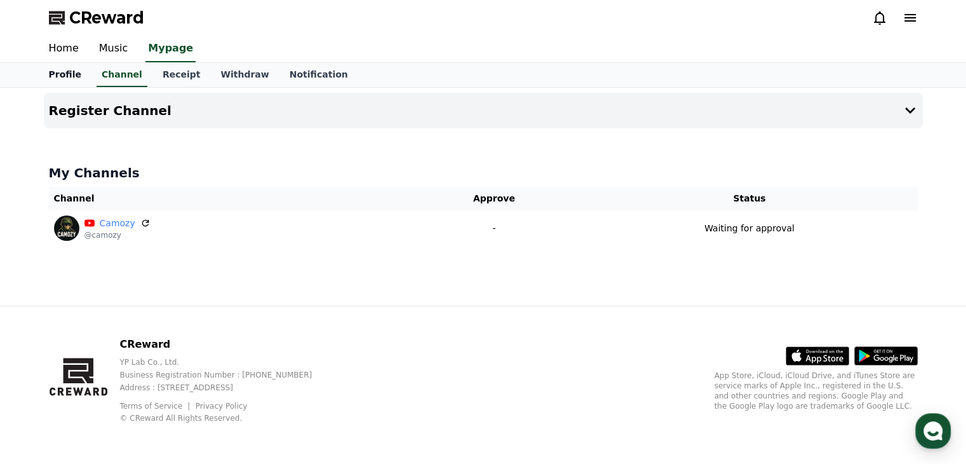
click at [62, 73] on link "Profile" at bounding box center [65, 75] width 53 height 24
select select "**********"
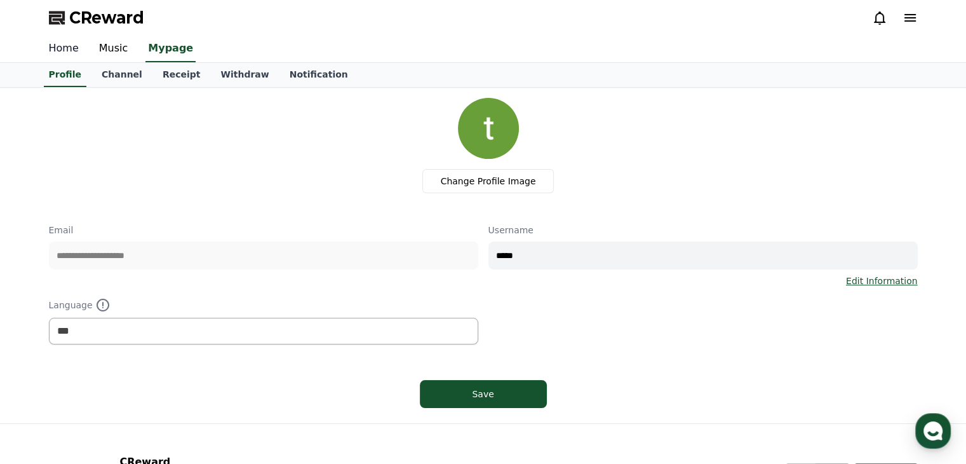
click at [61, 45] on link "Home" at bounding box center [64, 49] width 50 height 27
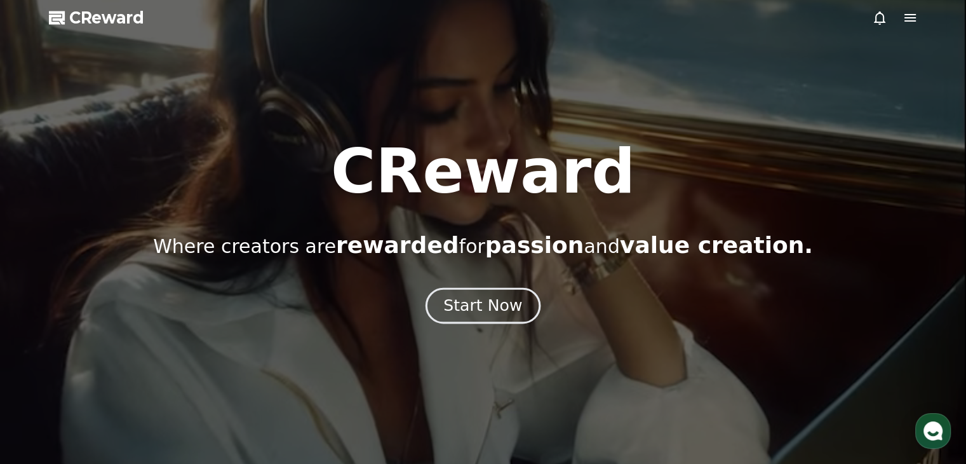
click at [494, 300] on div "Start Now" at bounding box center [482, 306] width 79 height 22
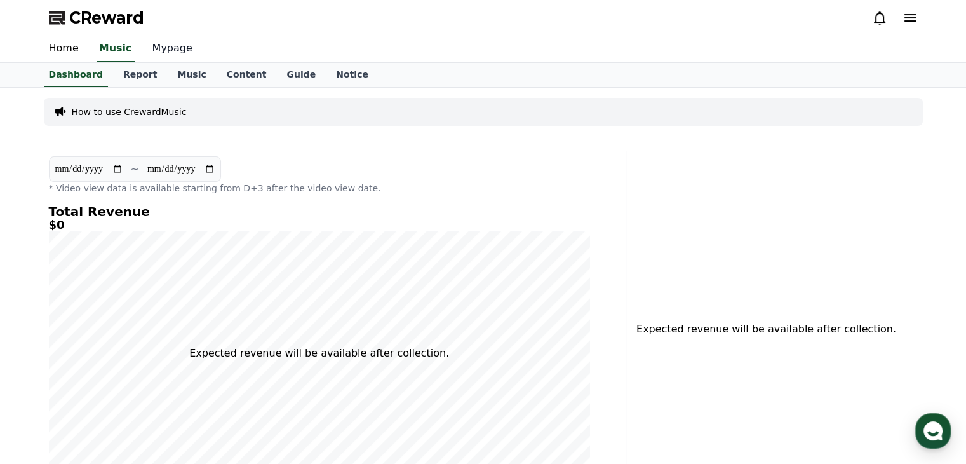
click at [155, 44] on link "Mypage" at bounding box center [172, 49] width 60 height 27
select select "**********"
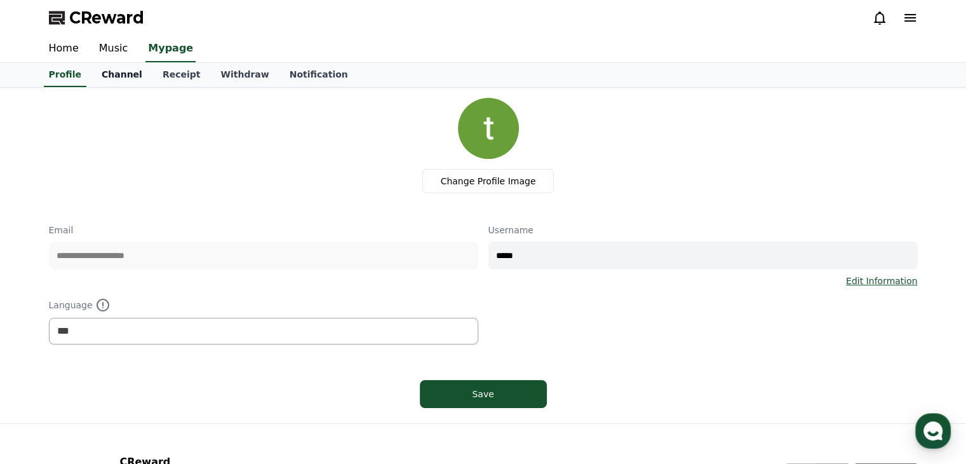
click at [116, 74] on link "Channel" at bounding box center [121, 75] width 61 height 24
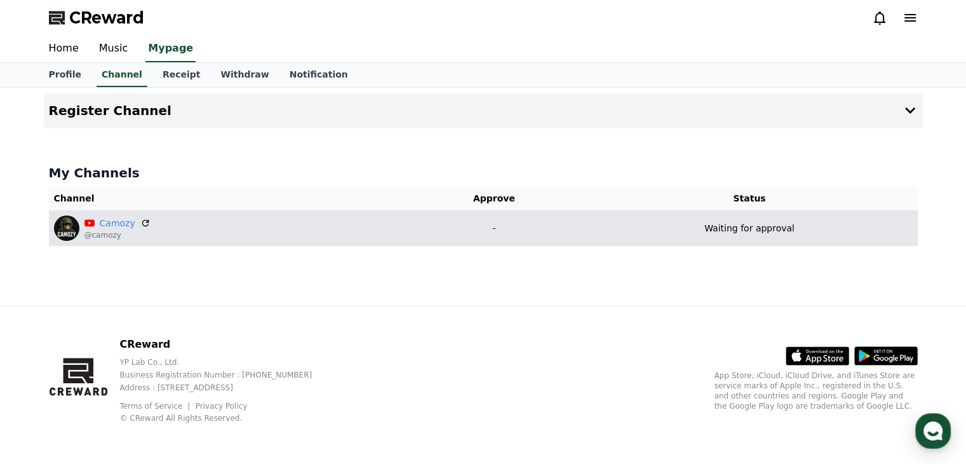
click at [486, 239] on td "-" at bounding box center [493, 228] width 175 height 36
